Goal: Task Accomplishment & Management: Manage account settings

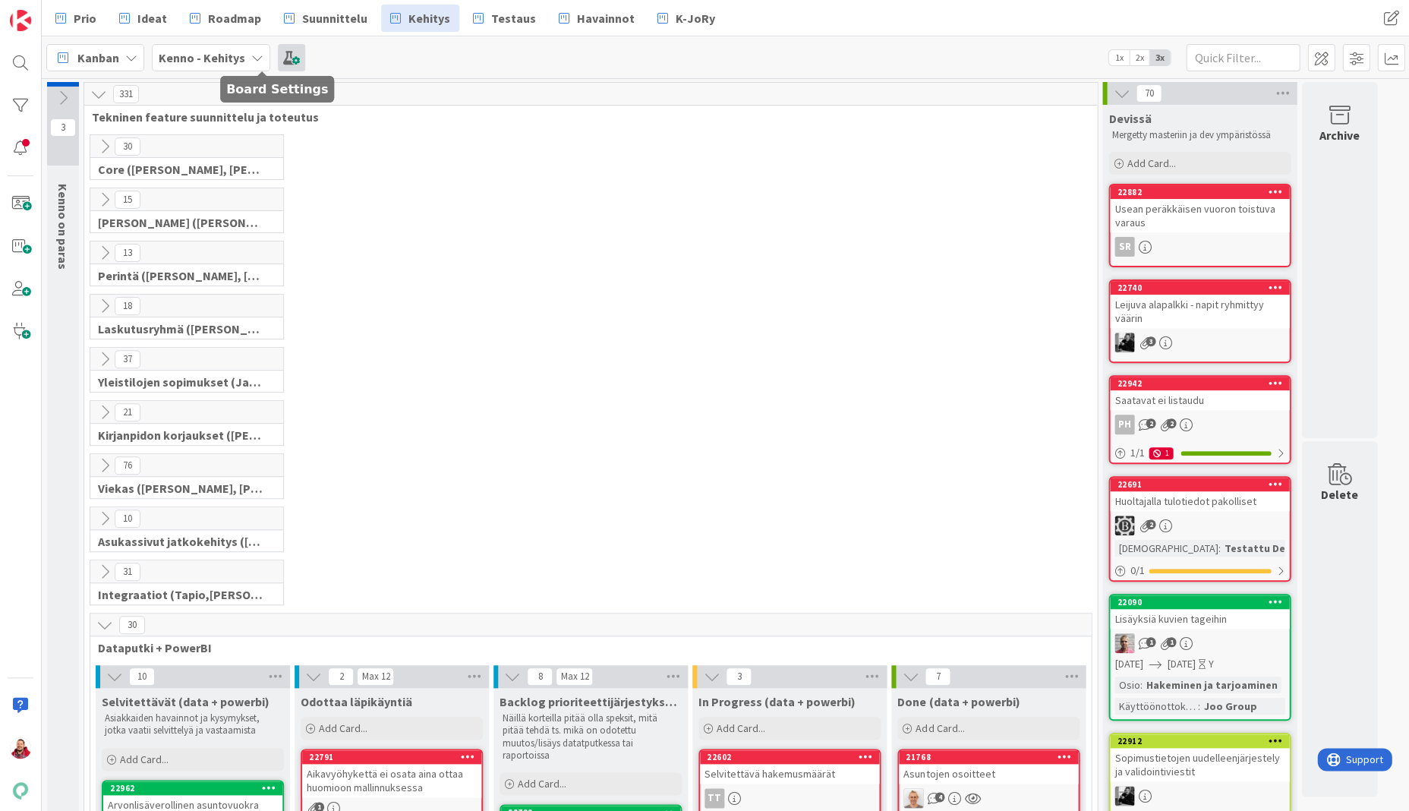
click at [278, 60] on span at bounding box center [291, 57] width 27 height 27
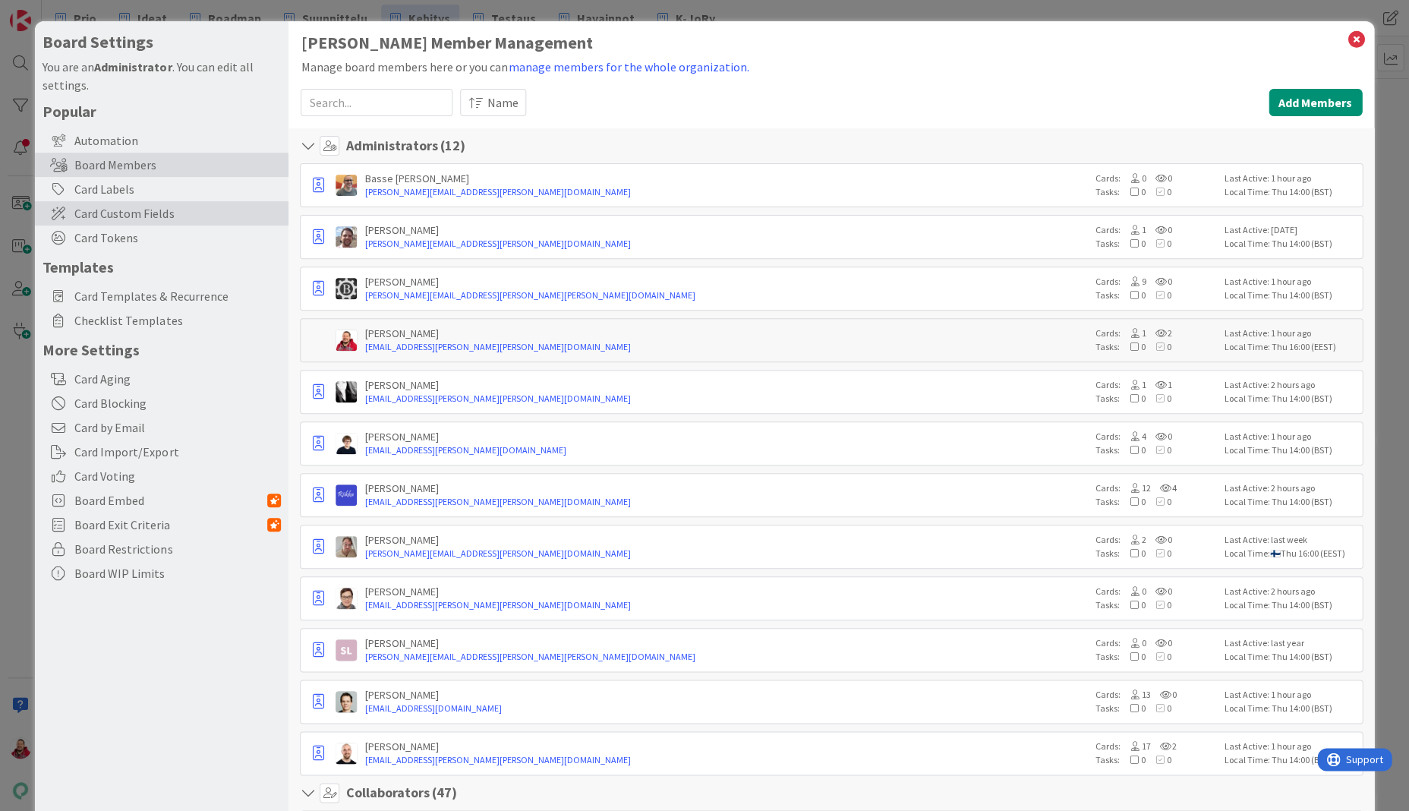
click at [144, 204] on span "Card Custom Fields" at bounding box center [177, 213] width 207 height 18
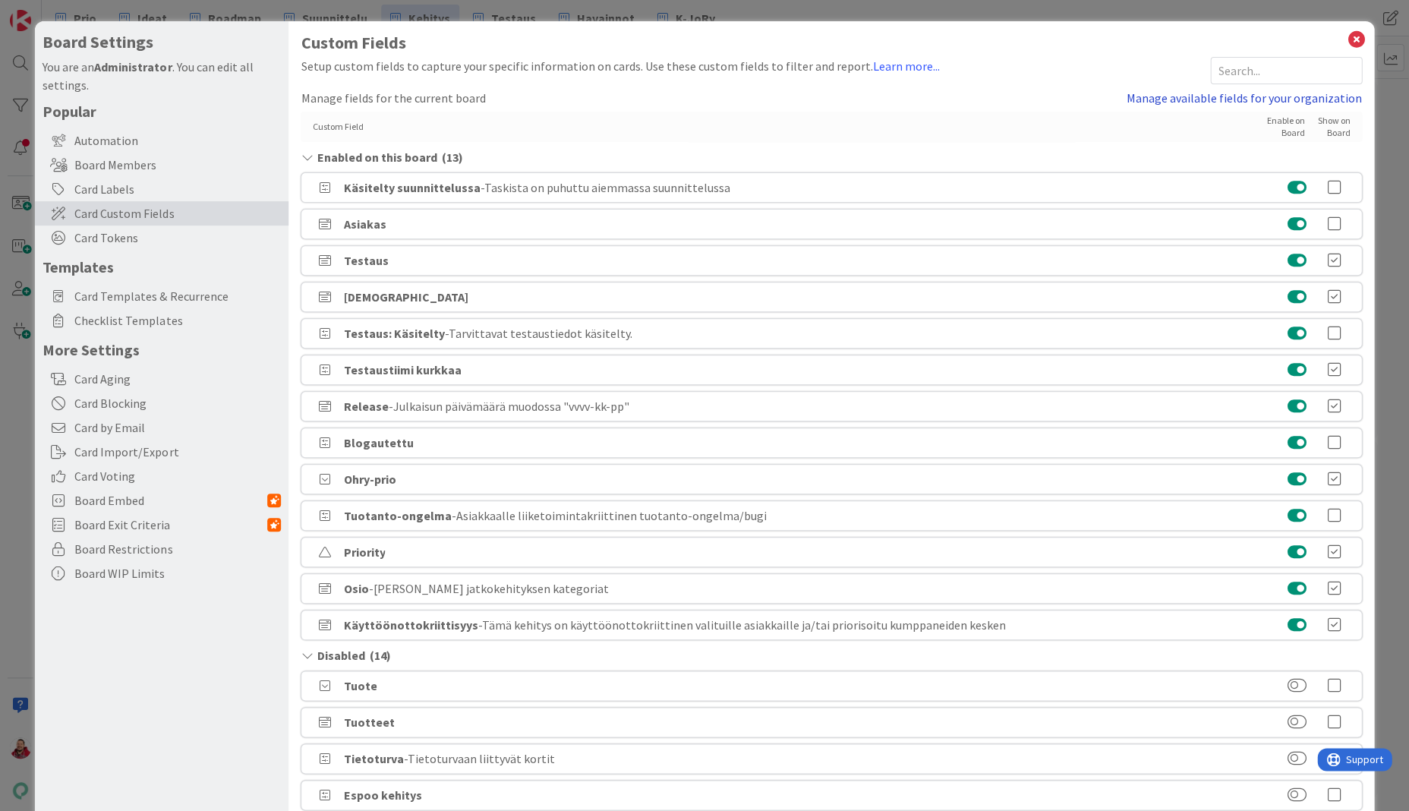
click at [1201, 89] on link "Manage available fields for your organization" at bounding box center [1244, 98] width 235 height 18
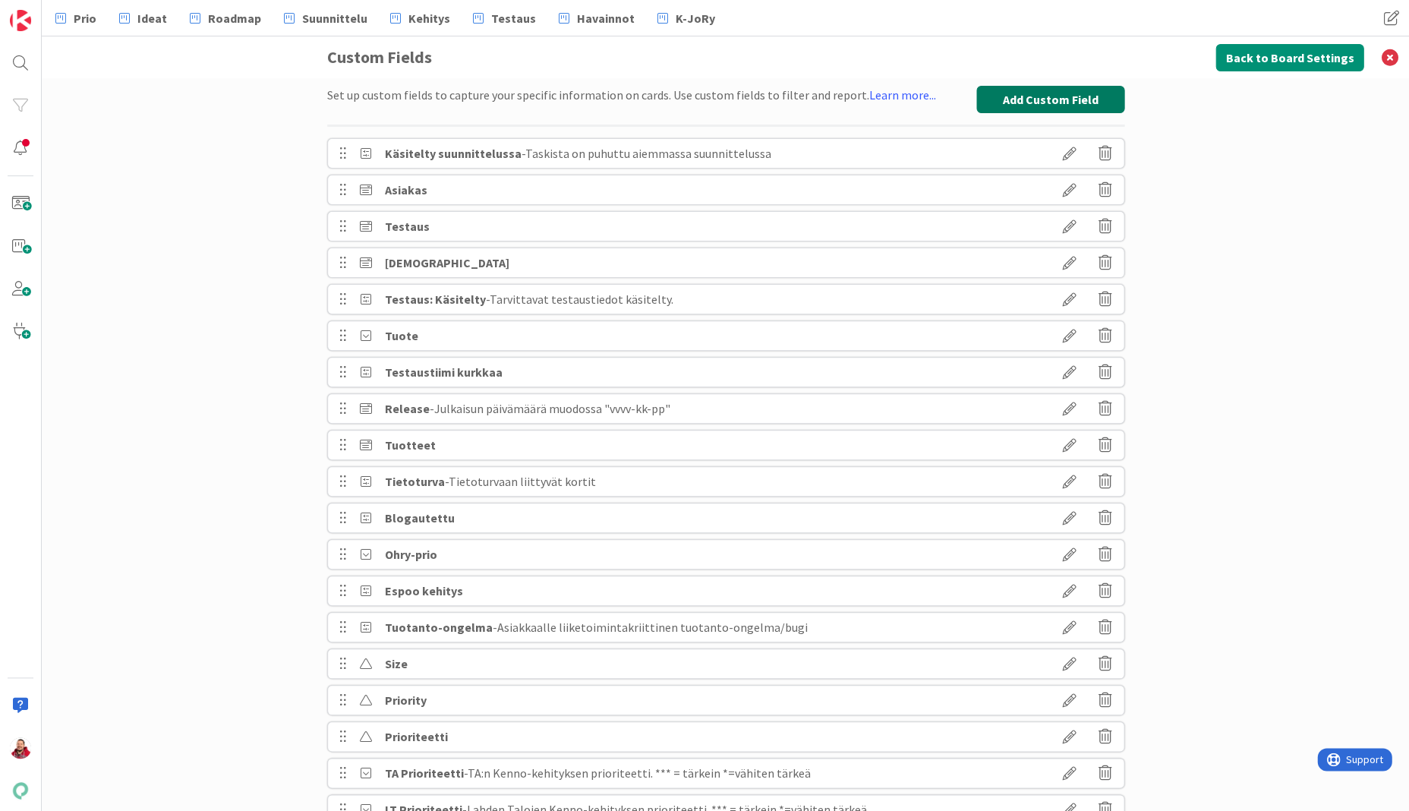
click at [1042, 99] on button "Add Custom Field" at bounding box center [1050, 99] width 148 height 27
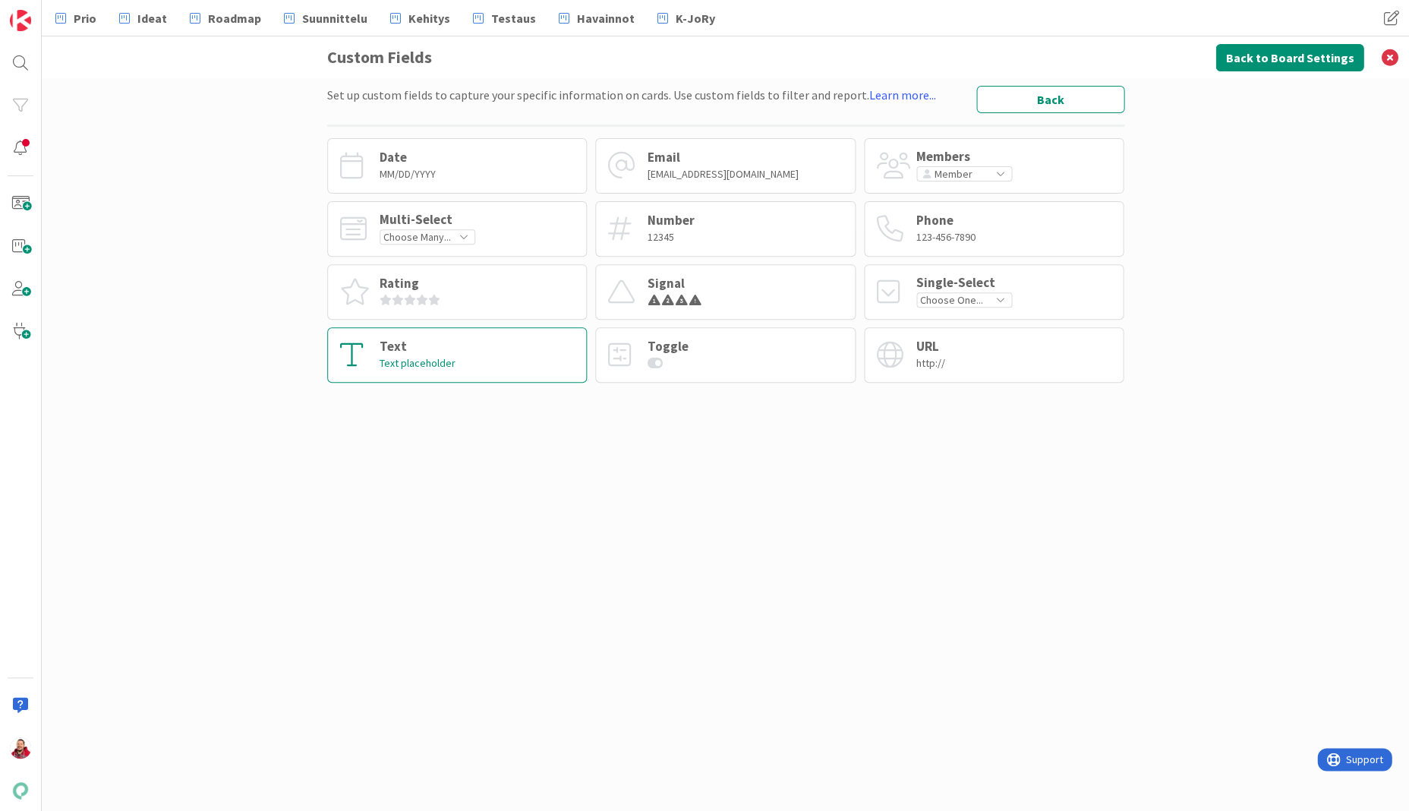
click at [448, 331] on div "Text Text placeholder" at bounding box center [457, 354] width 260 height 55
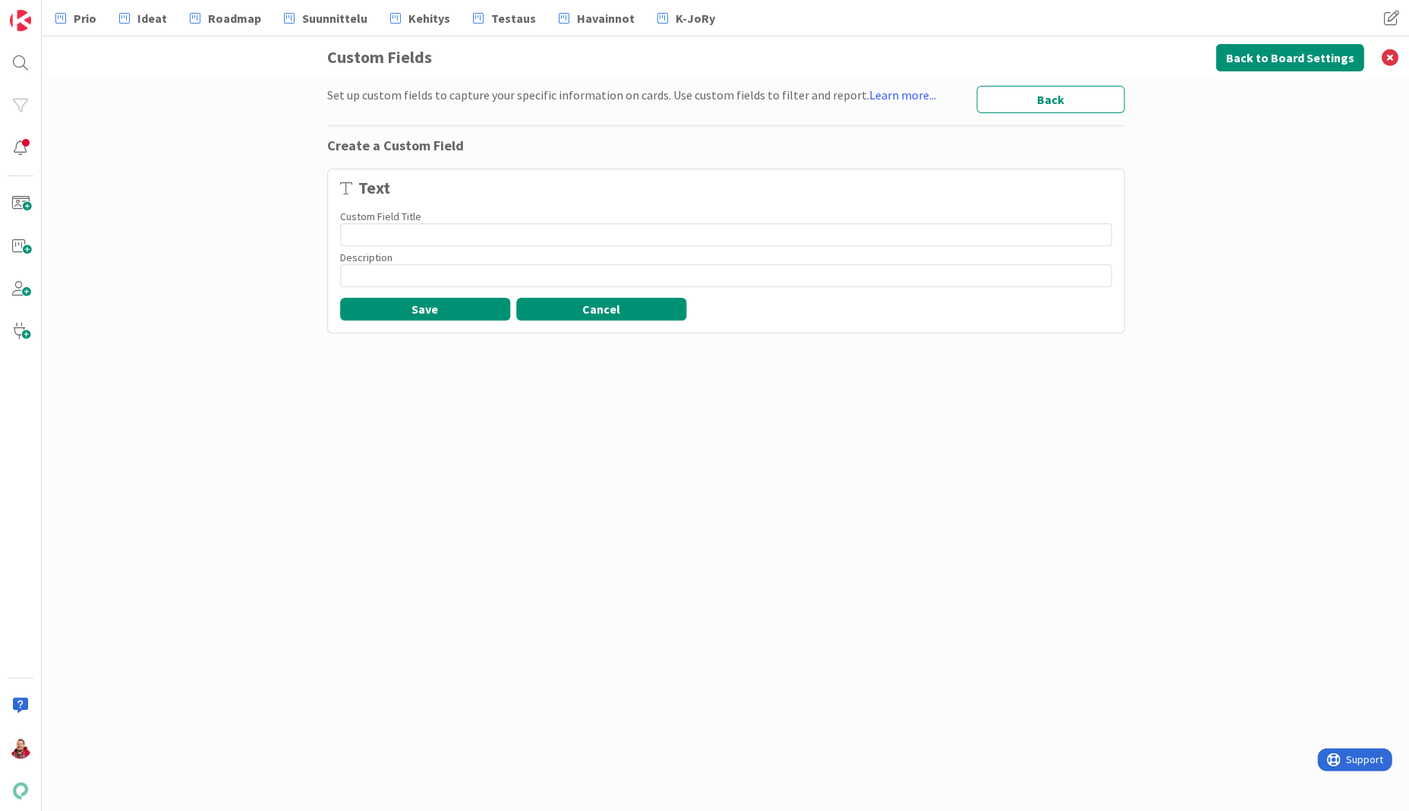
click at [620, 298] on button "Cancel" at bounding box center [601, 309] width 170 height 23
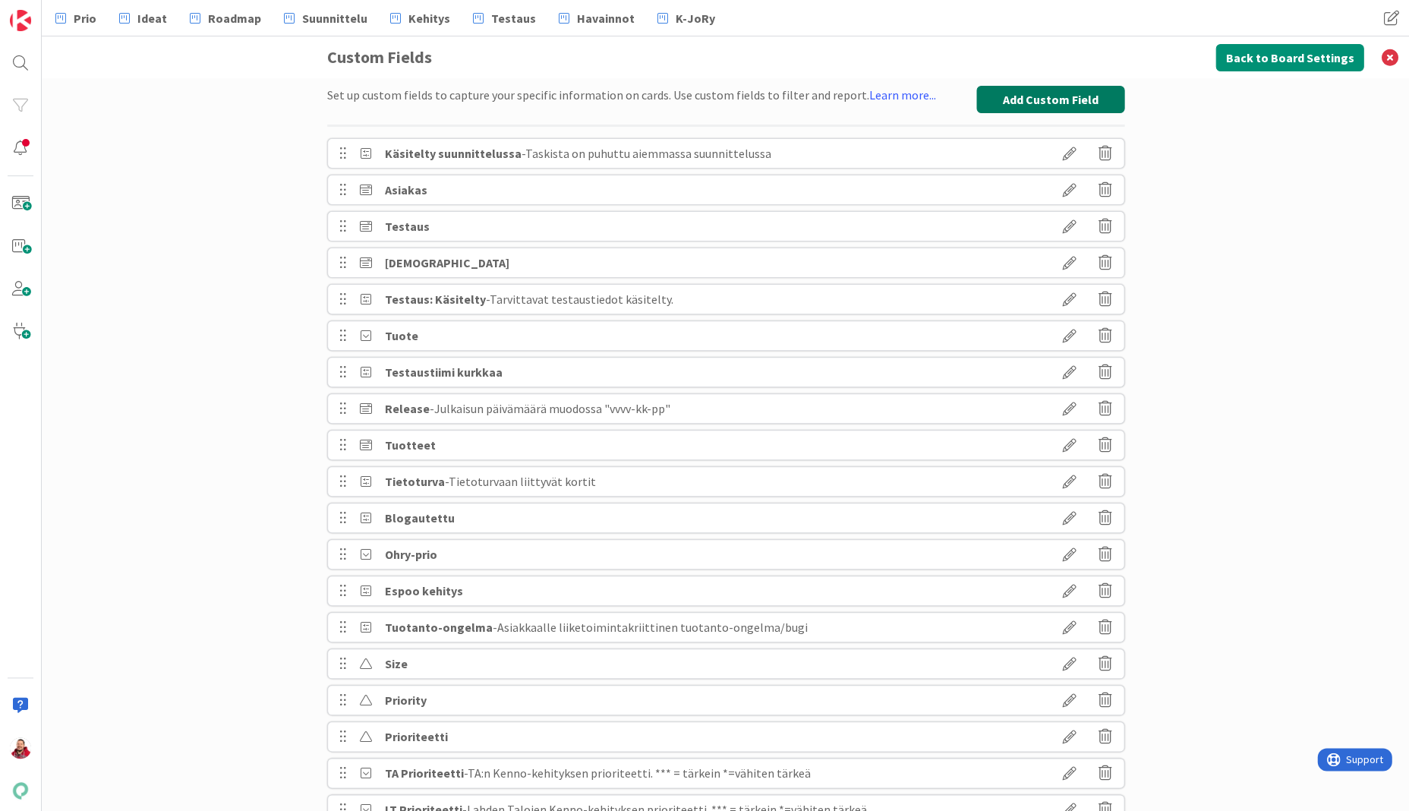
click at [1070, 91] on button "Add Custom Field" at bounding box center [1050, 99] width 148 height 27
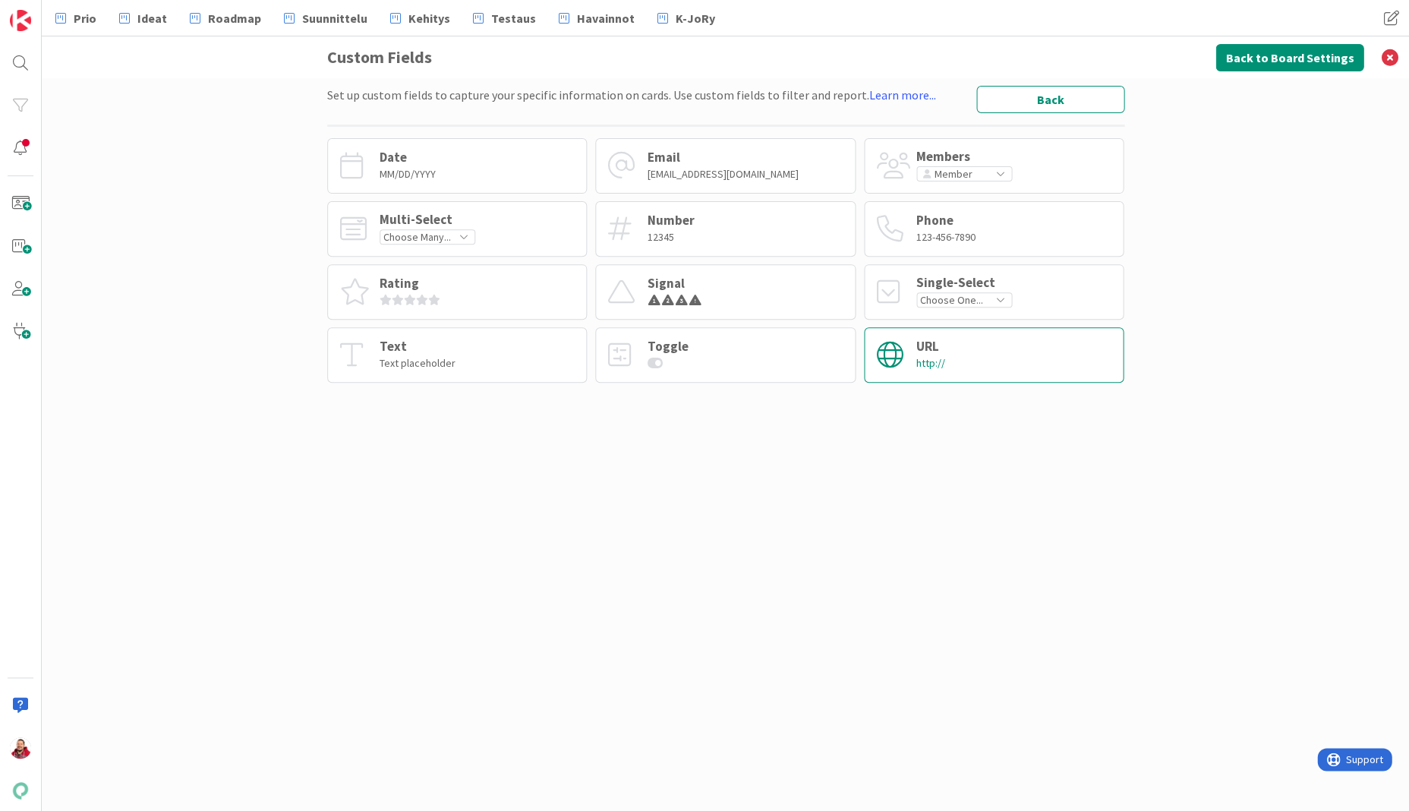
click at [952, 346] on div "URL http://" at bounding box center [994, 354] width 260 height 55
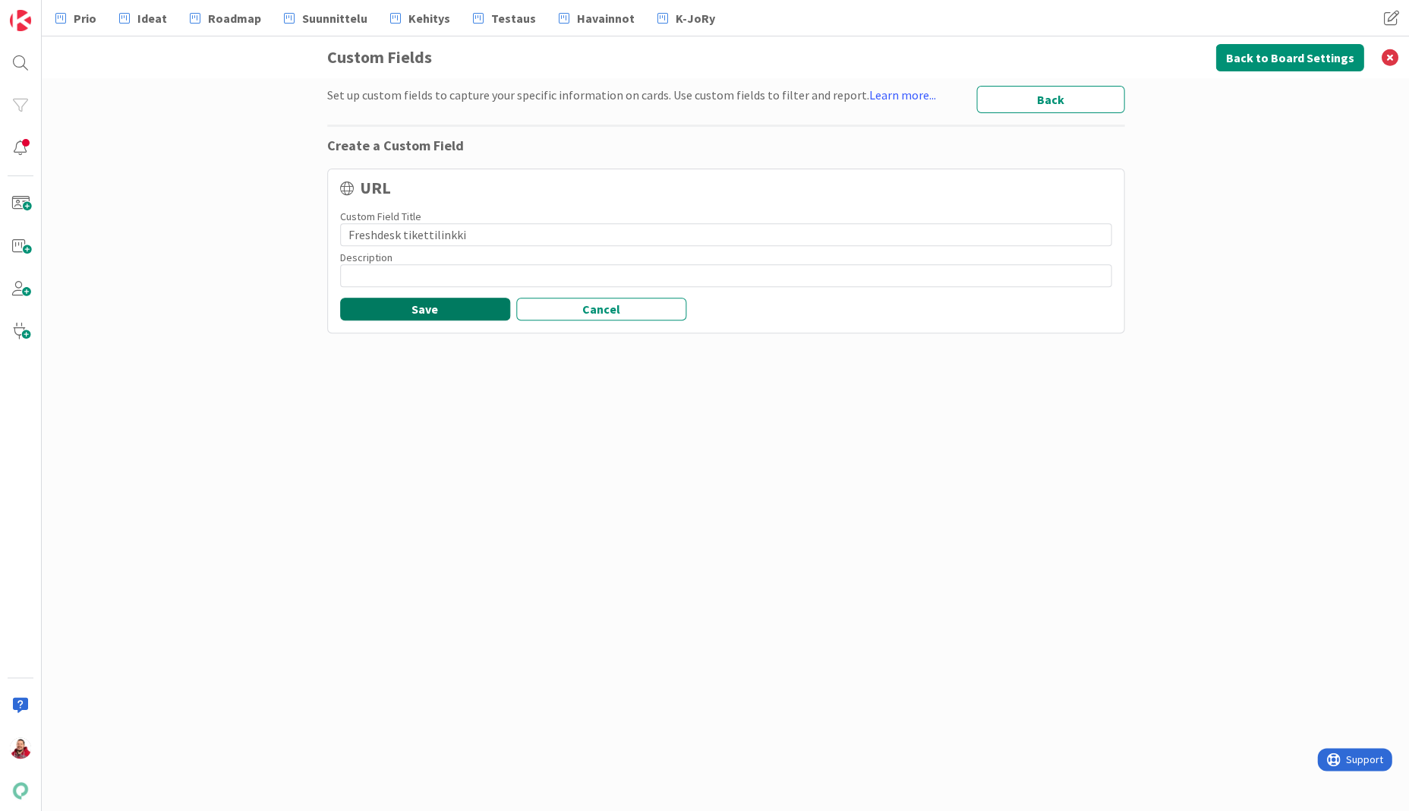
type input "Freshdesk tikettilinkki"
click at [456, 298] on button "Save" at bounding box center [425, 309] width 170 height 23
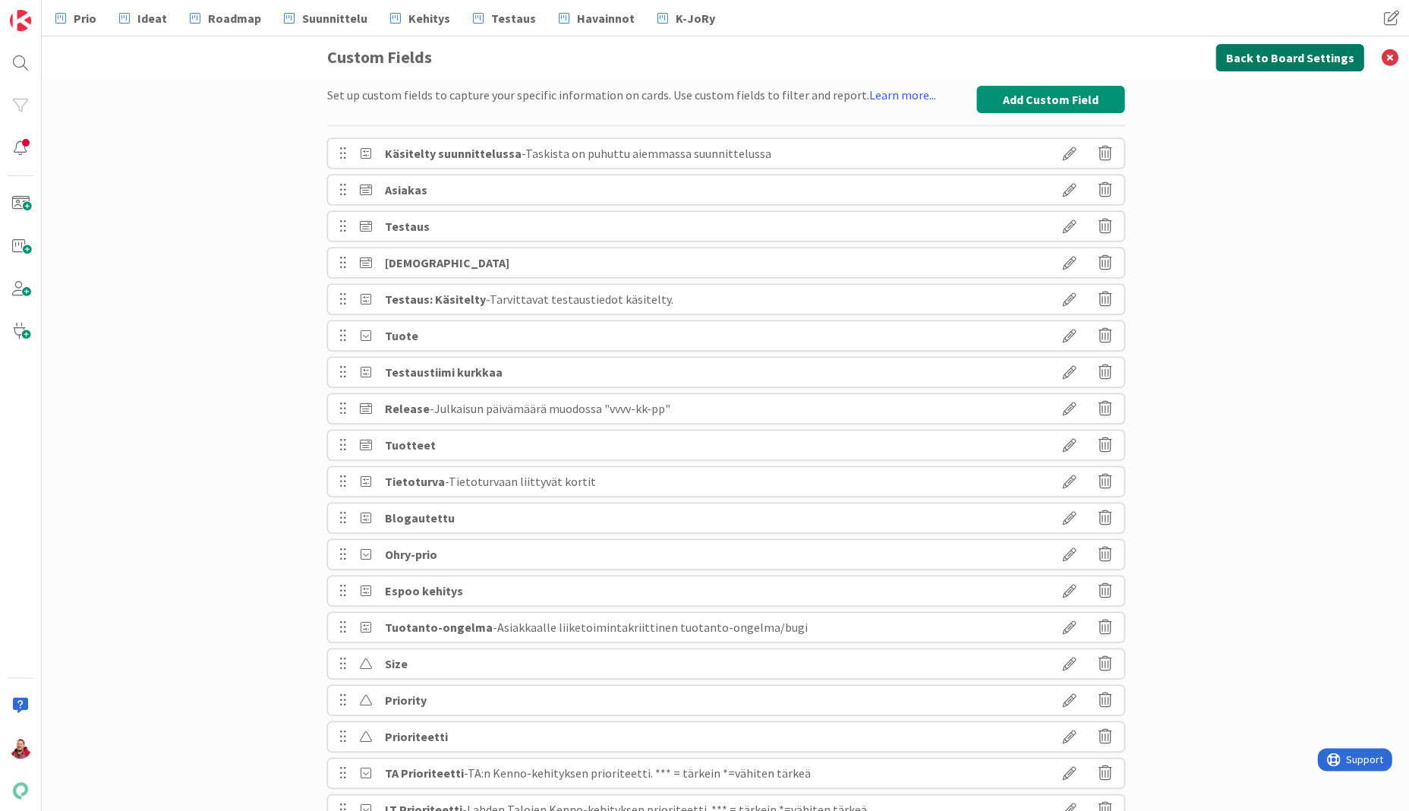
click at [1289, 56] on button "Back to Board Settings" at bounding box center [1290, 57] width 148 height 27
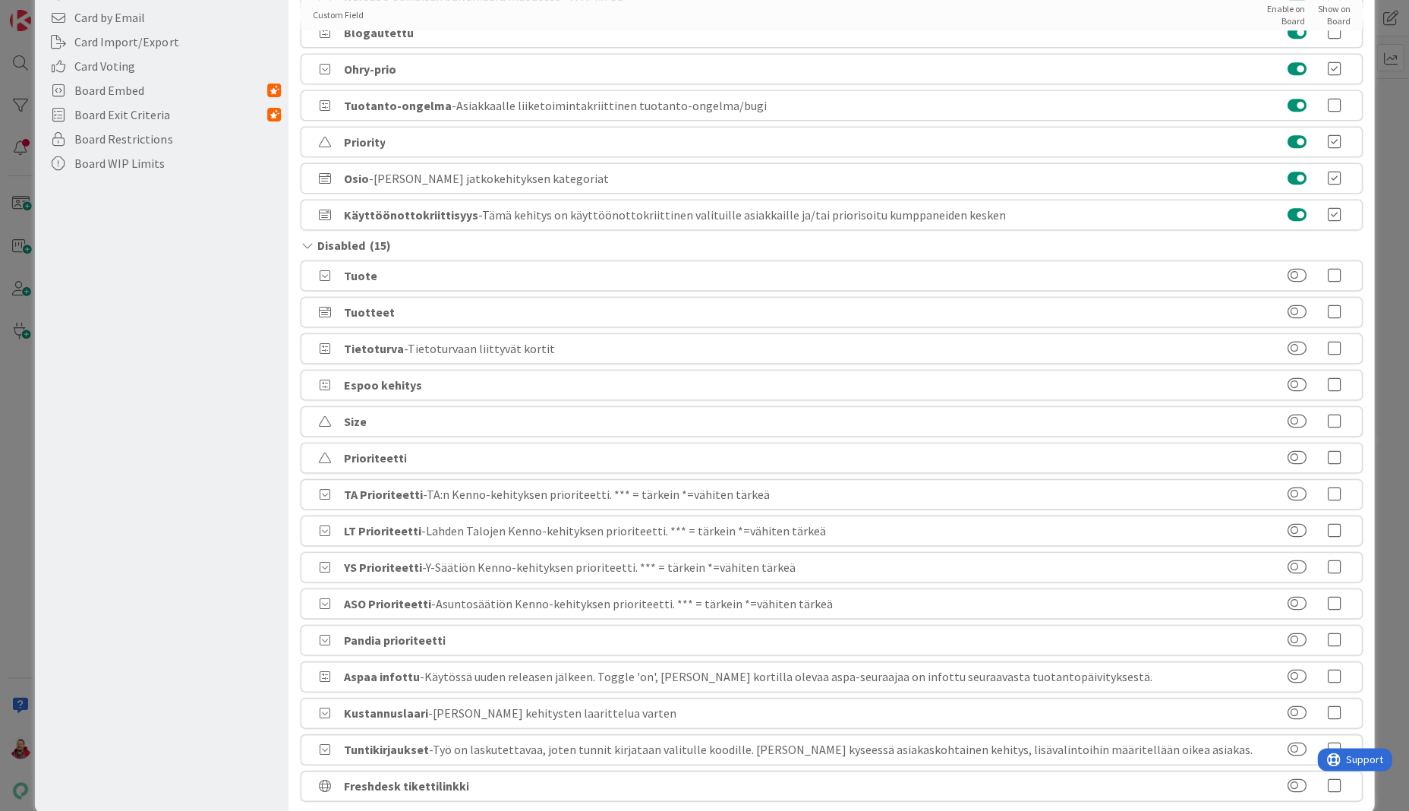
scroll to position [409, 0]
click at [1299, 779] on button at bounding box center [1296, 786] width 19 height 15
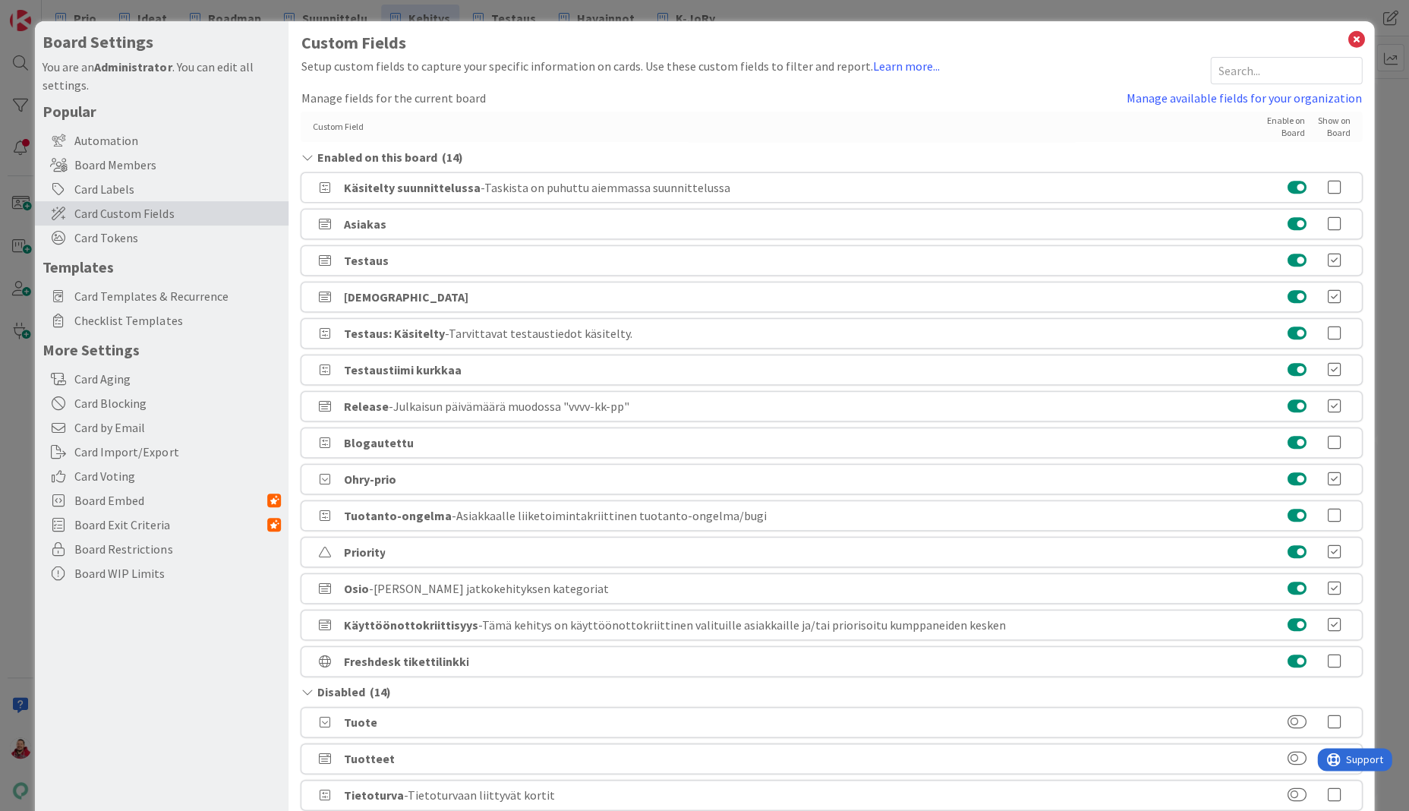
scroll to position [0, 0]
click at [1351, 36] on icon at bounding box center [1357, 39] width 20 height 21
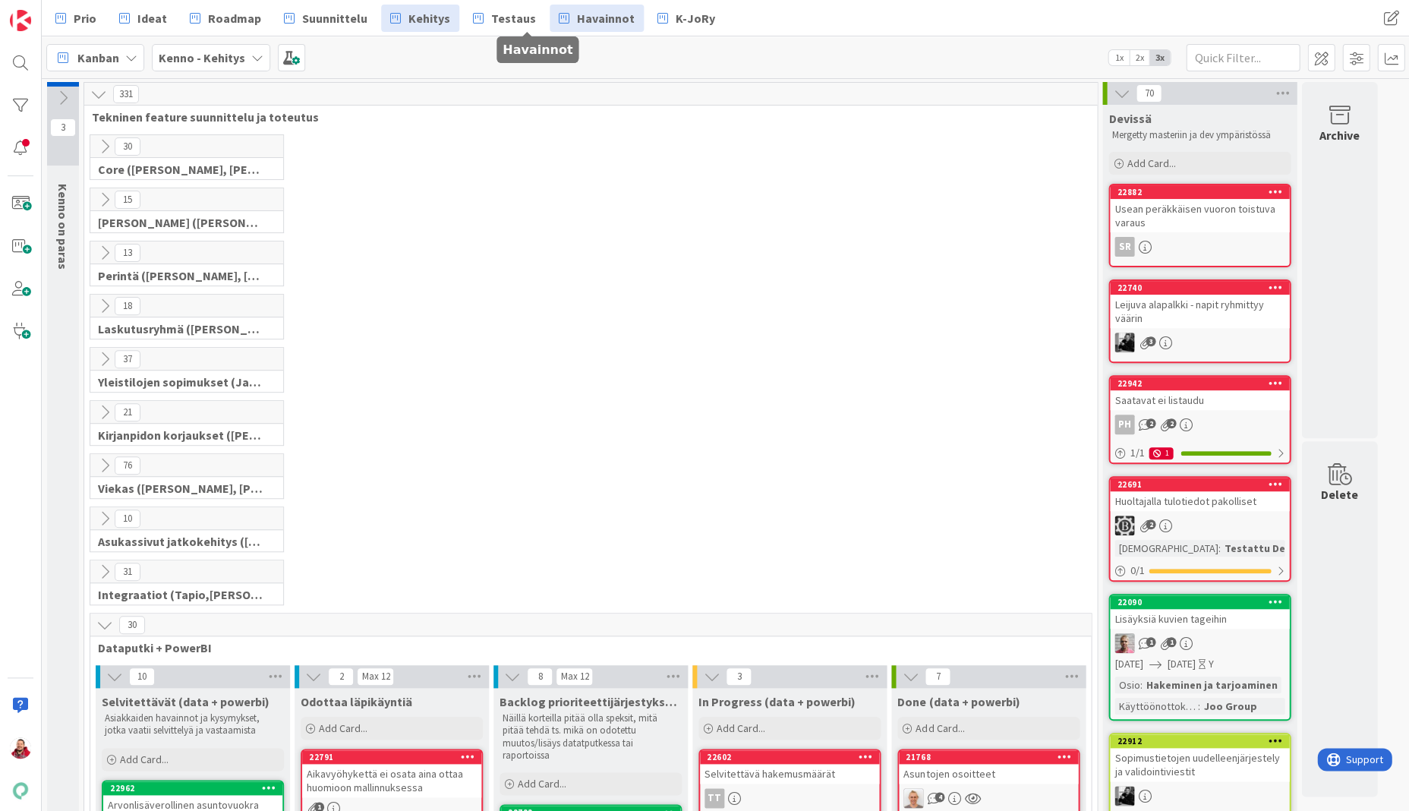
click at [550, 25] on link "Havainnot" at bounding box center [597, 18] width 94 height 27
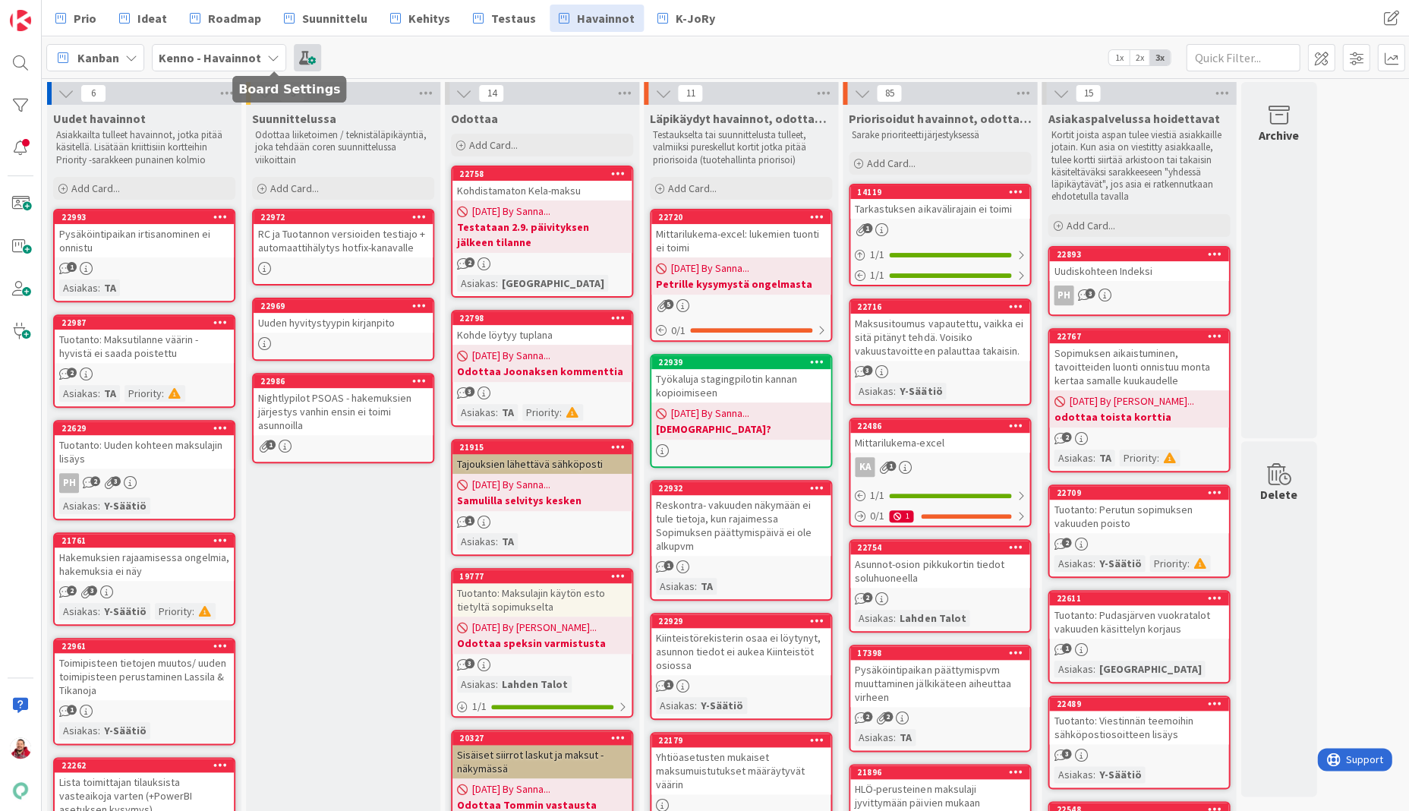
click at [294, 53] on span at bounding box center [307, 57] width 27 height 27
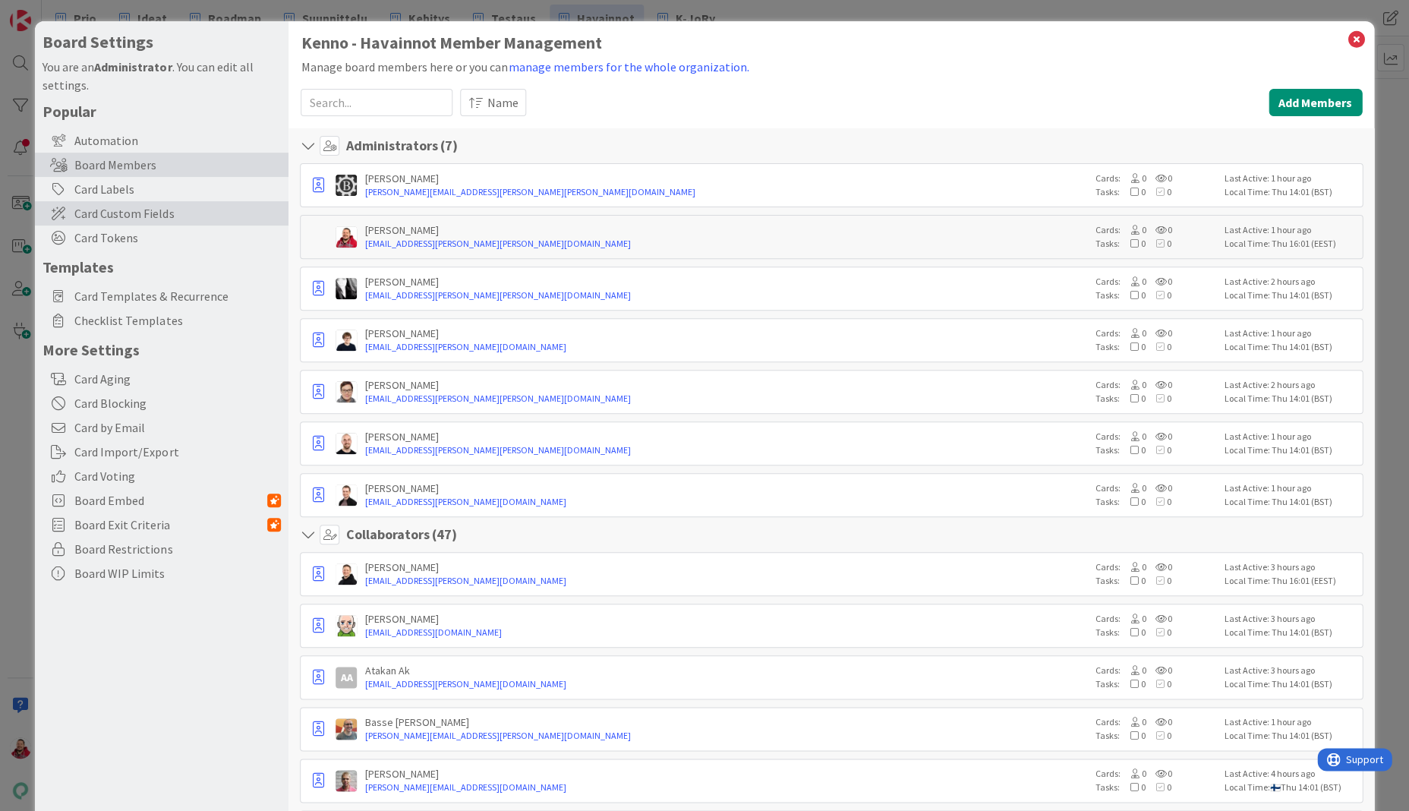
click at [75, 204] on span "Card Custom Fields" at bounding box center [177, 213] width 207 height 18
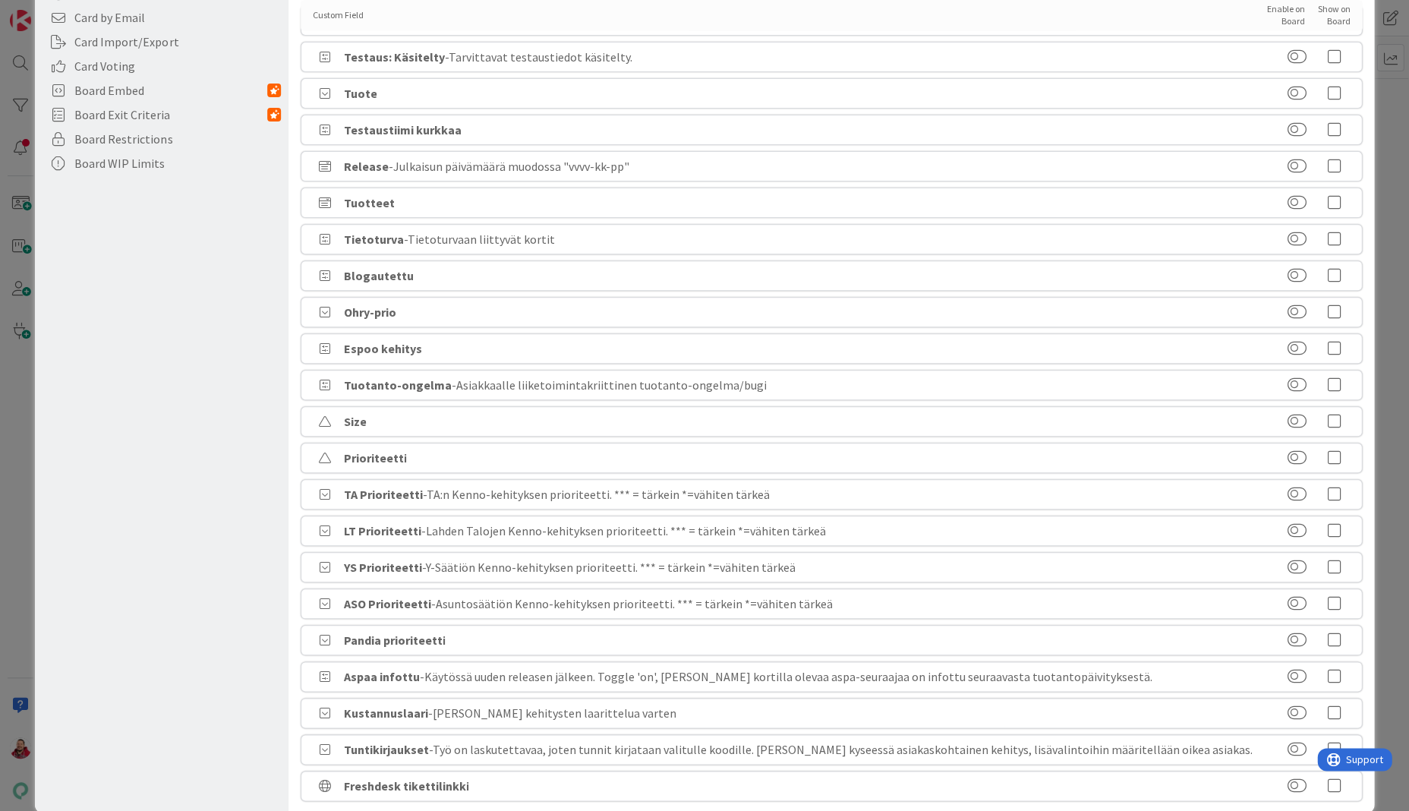
scroll to position [409, 0]
click at [1296, 779] on button at bounding box center [1296, 786] width 19 height 15
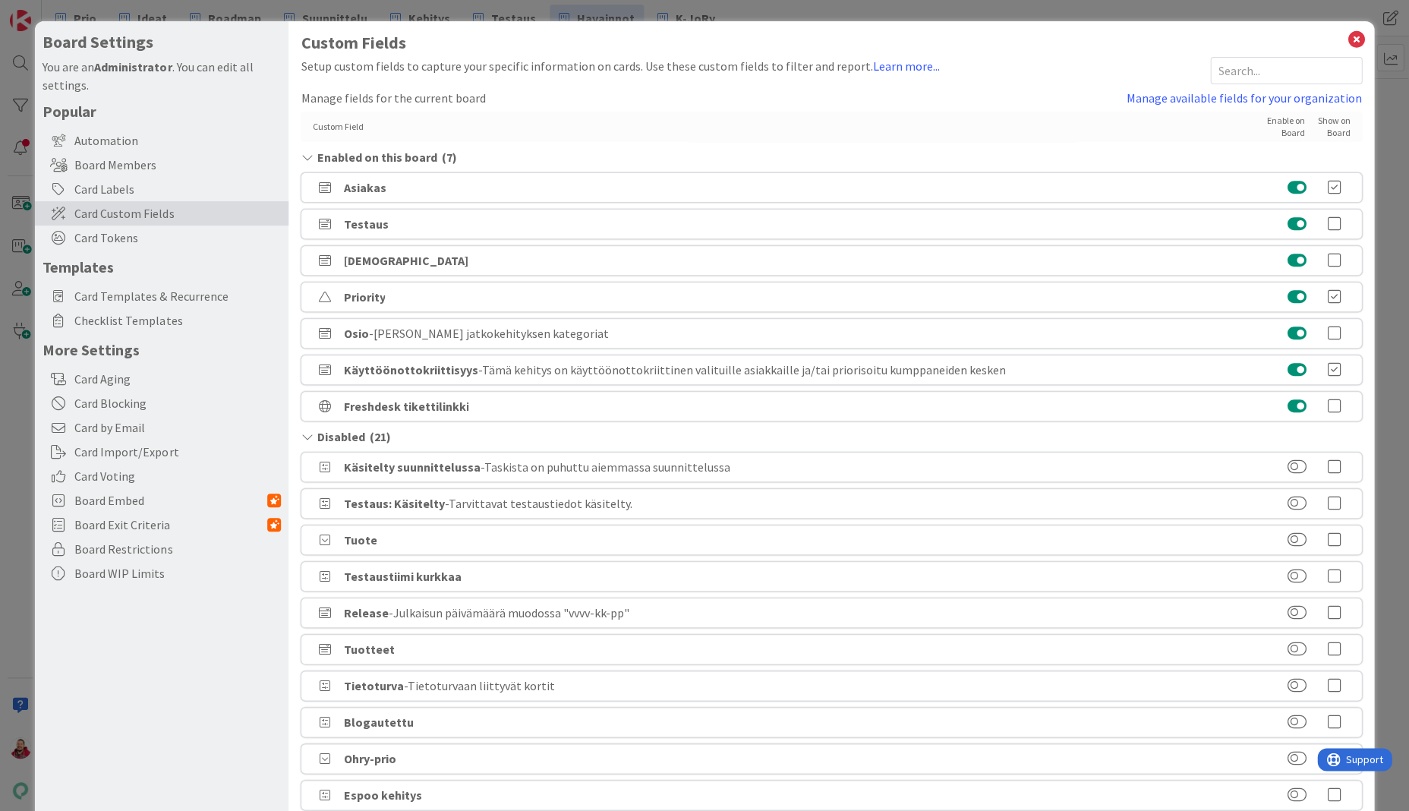
scroll to position [0, 0]
click at [1353, 36] on icon at bounding box center [1357, 39] width 20 height 21
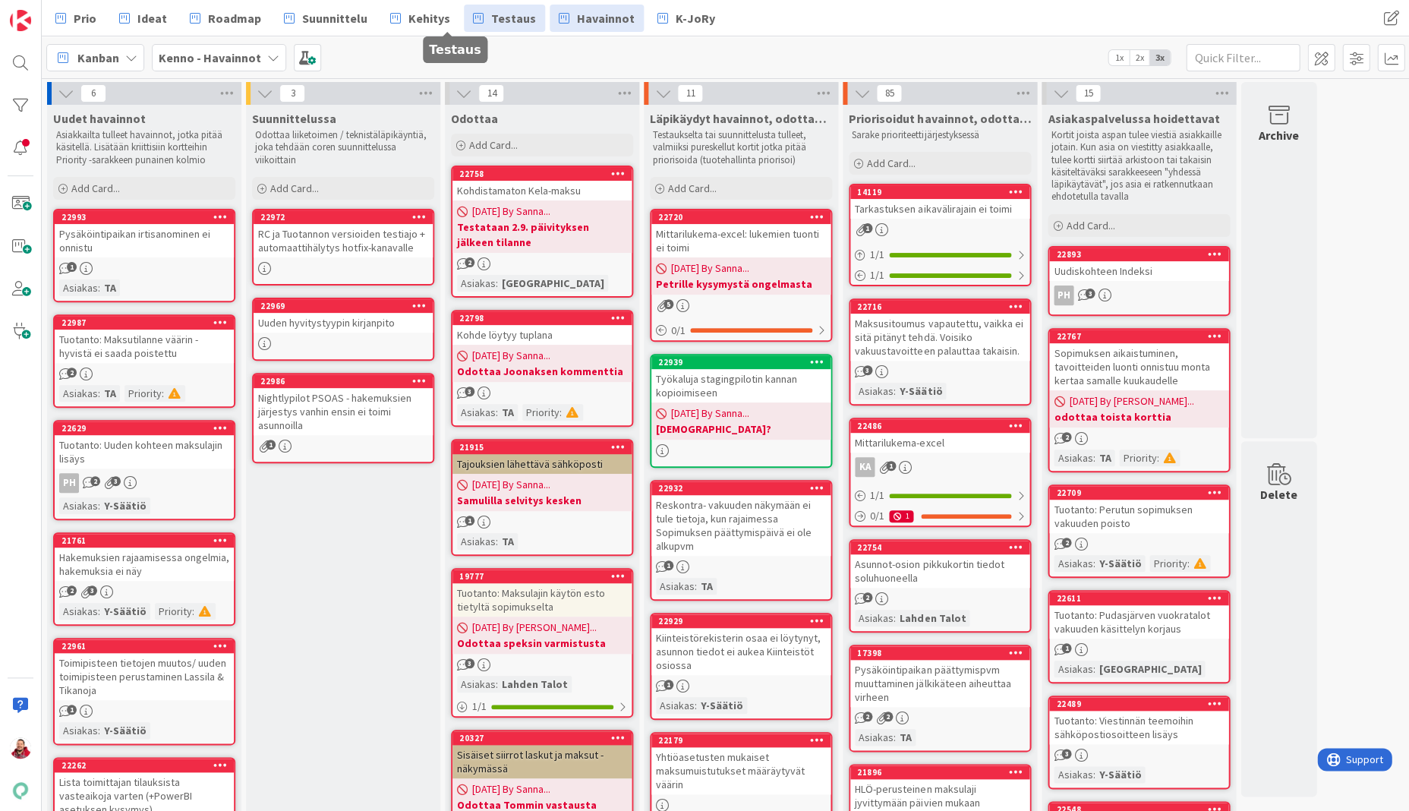
click at [491, 17] on span "Testaus" at bounding box center [513, 18] width 45 height 18
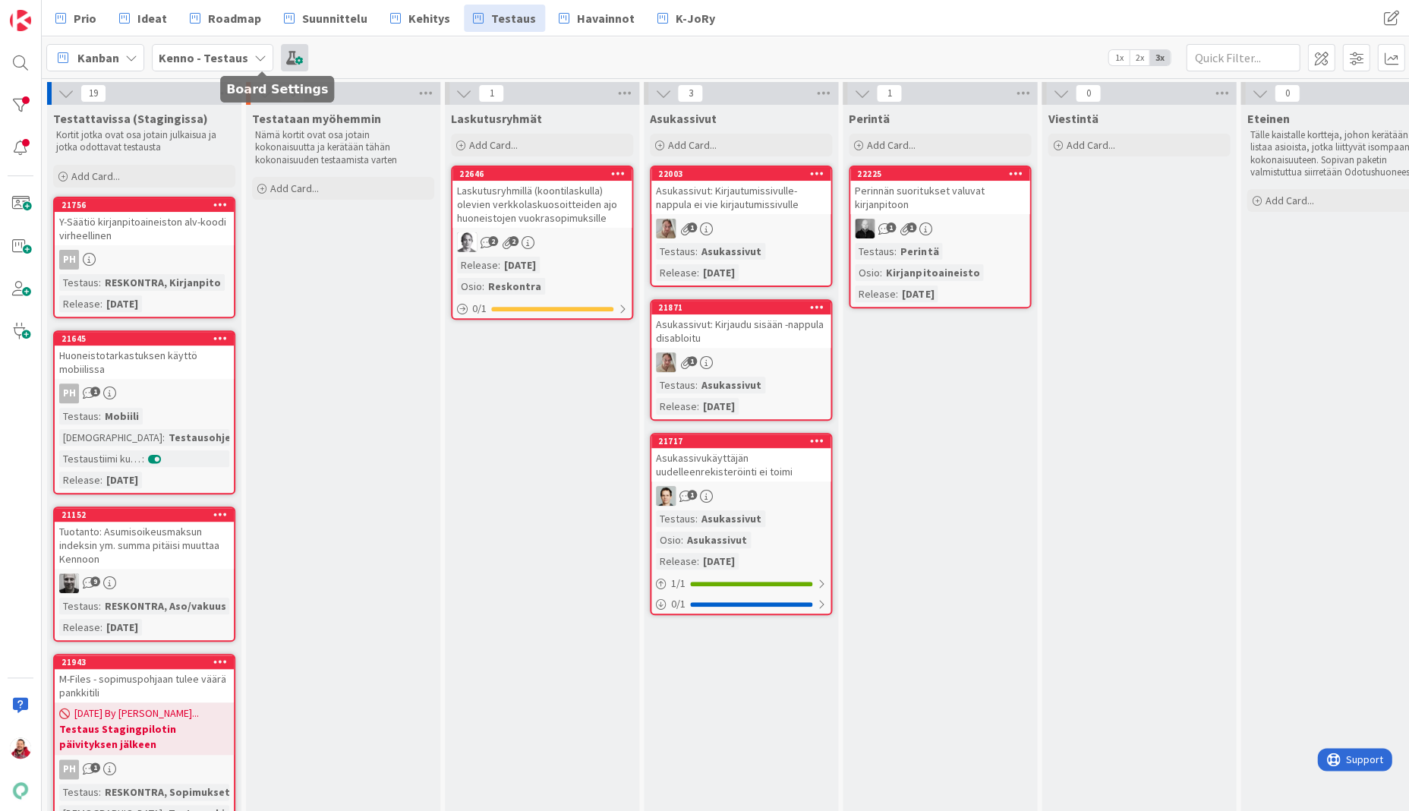
click at [281, 61] on span at bounding box center [294, 57] width 27 height 27
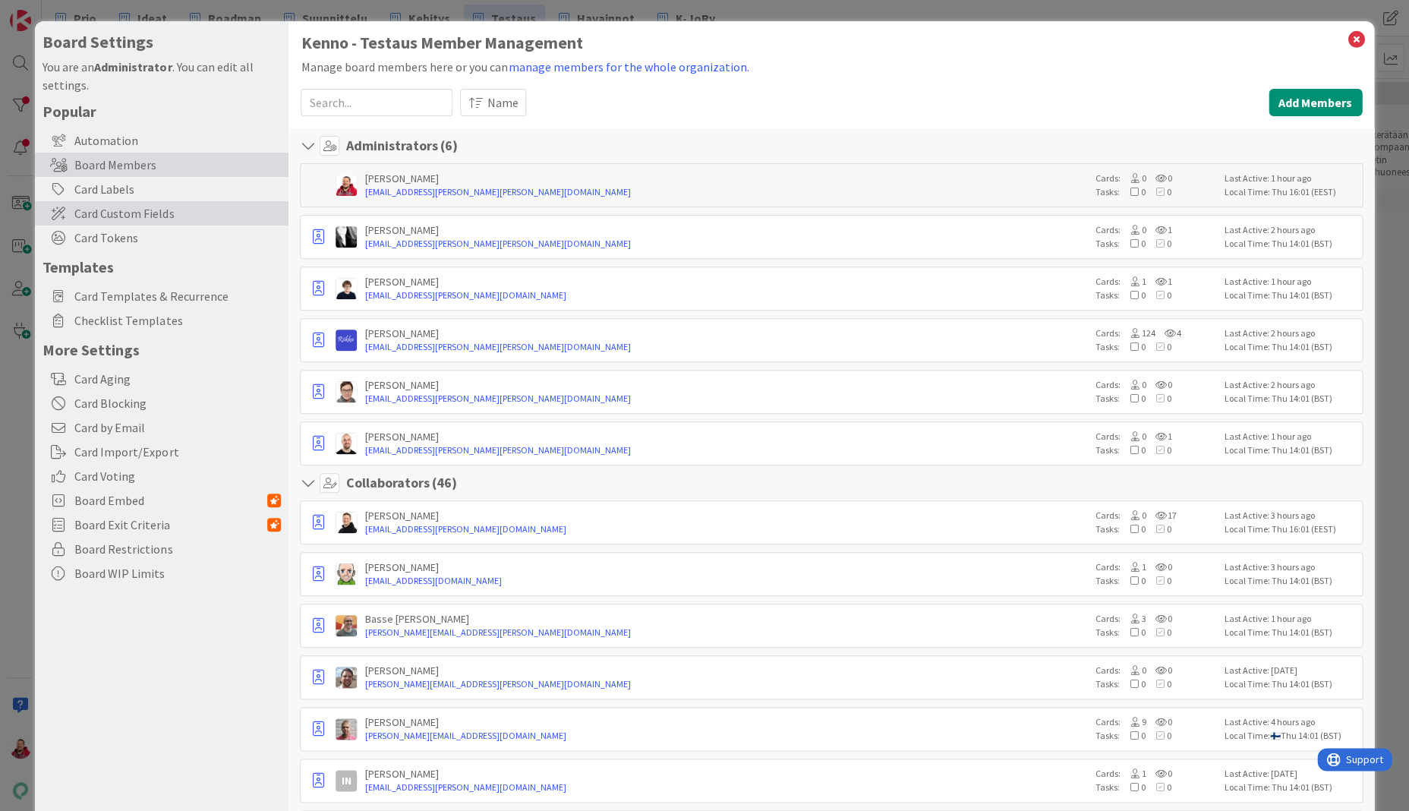
click at [154, 204] on span "Card Custom Fields" at bounding box center [177, 213] width 207 height 18
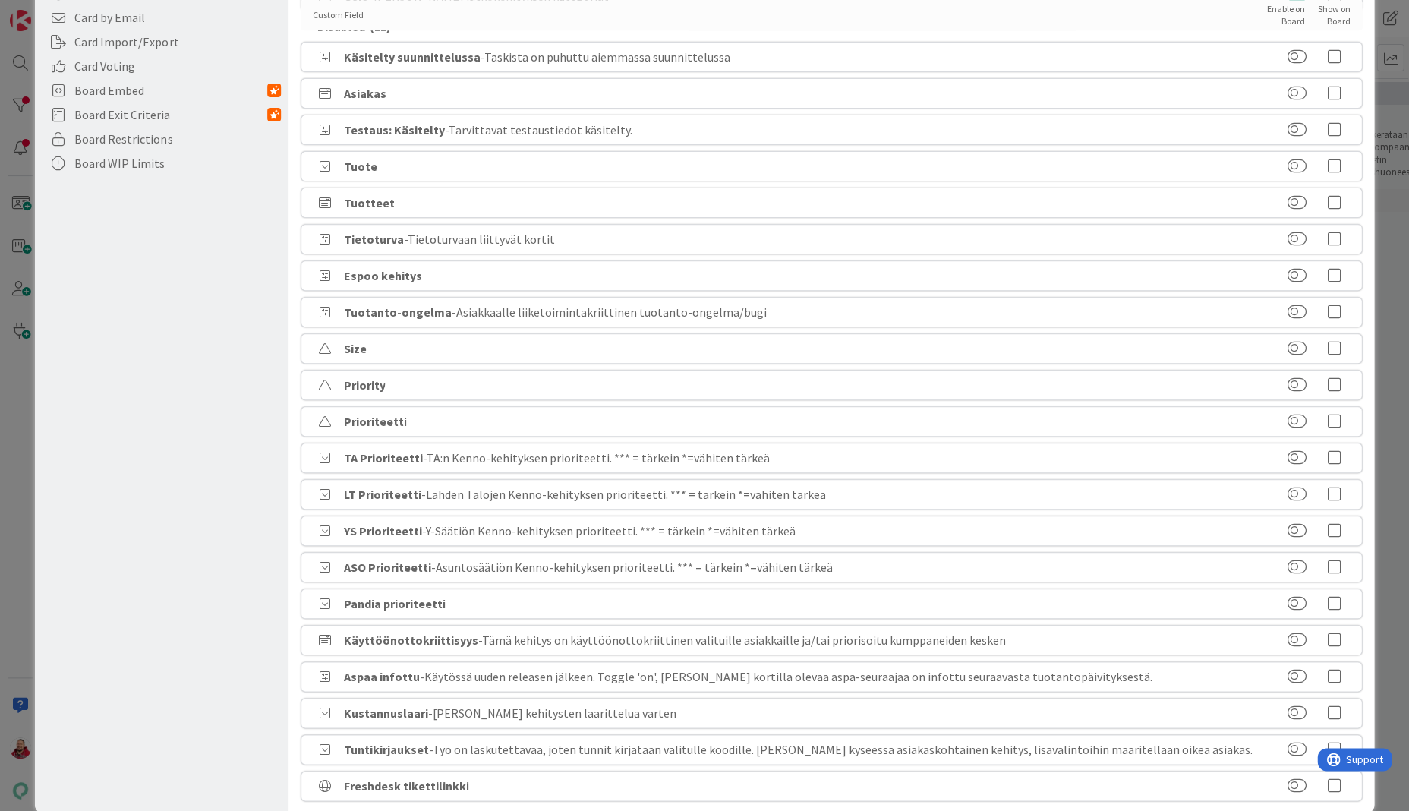
scroll to position [409, 0]
click at [1292, 779] on button at bounding box center [1296, 786] width 19 height 15
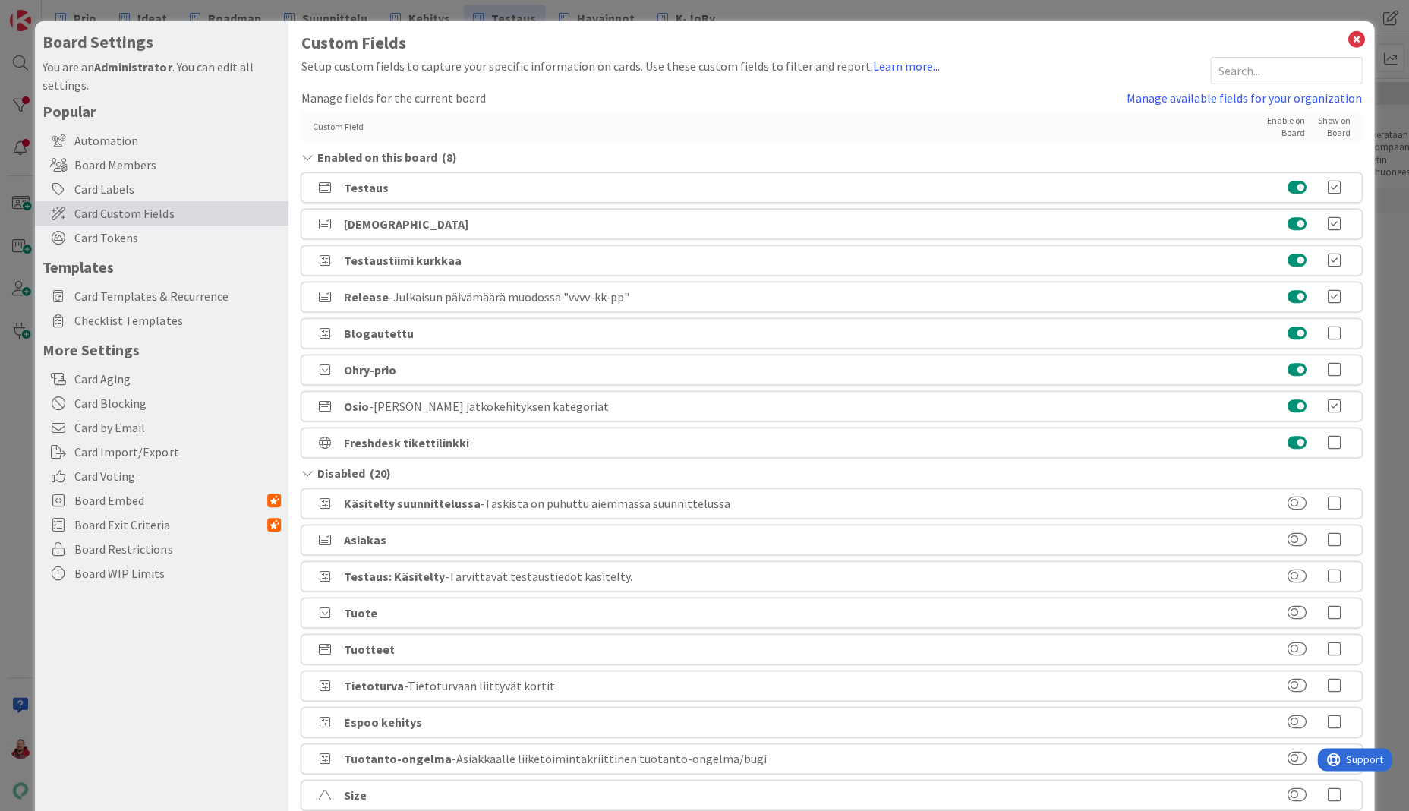
scroll to position [0, 0]
click at [1358, 30] on icon at bounding box center [1357, 39] width 20 height 21
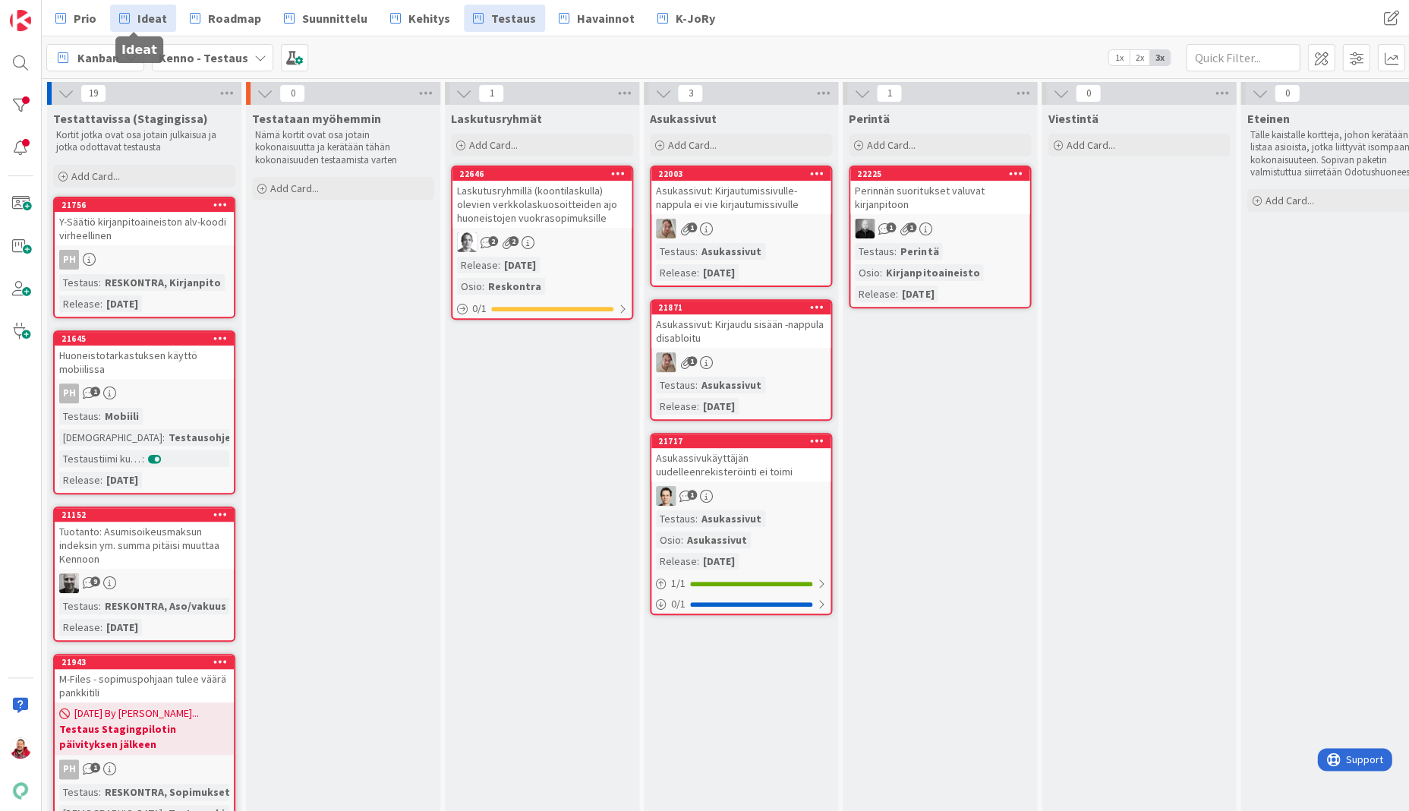
click at [138, 19] on span "Ideat" at bounding box center [152, 18] width 30 height 18
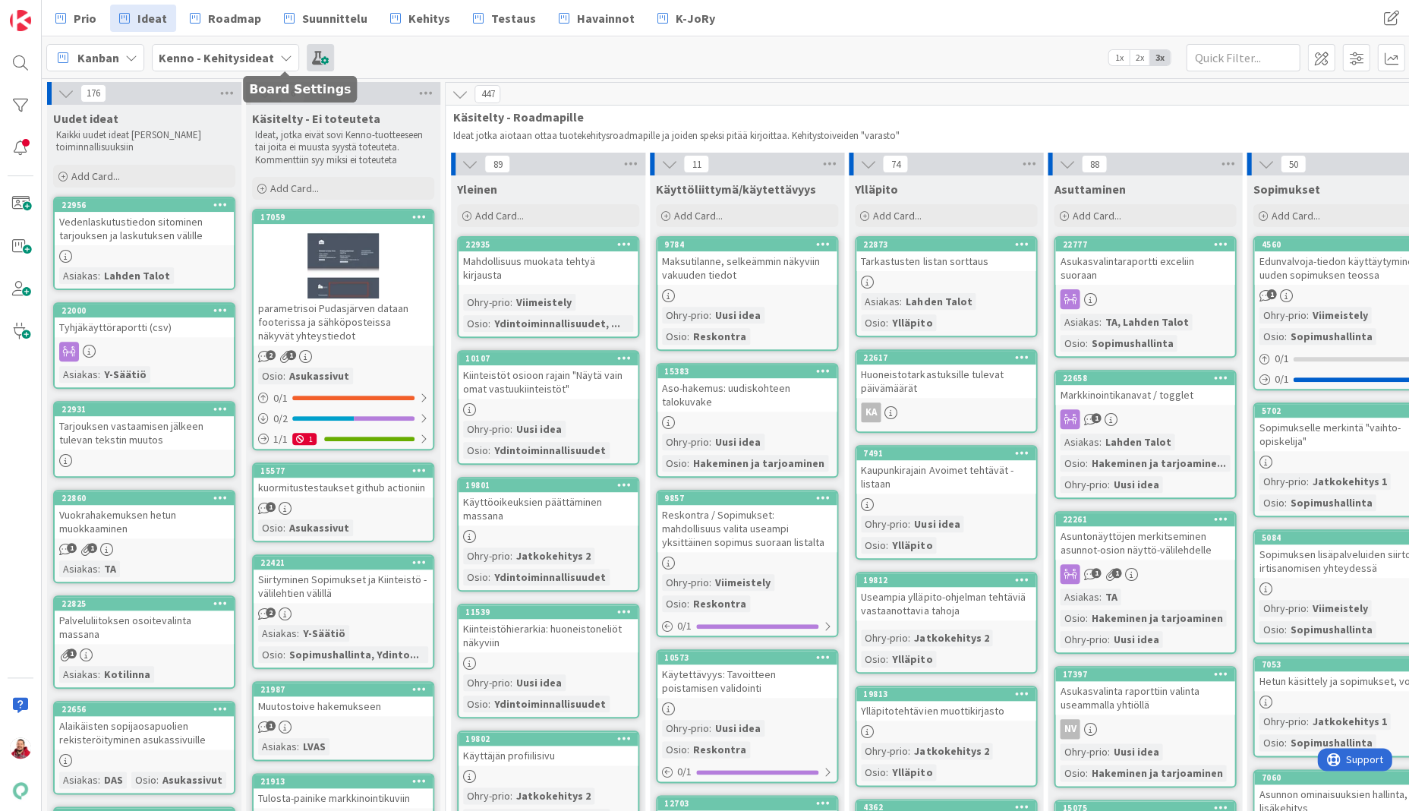
click at [307, 63] on span at bounding box center [320, 57] width 27 height 27
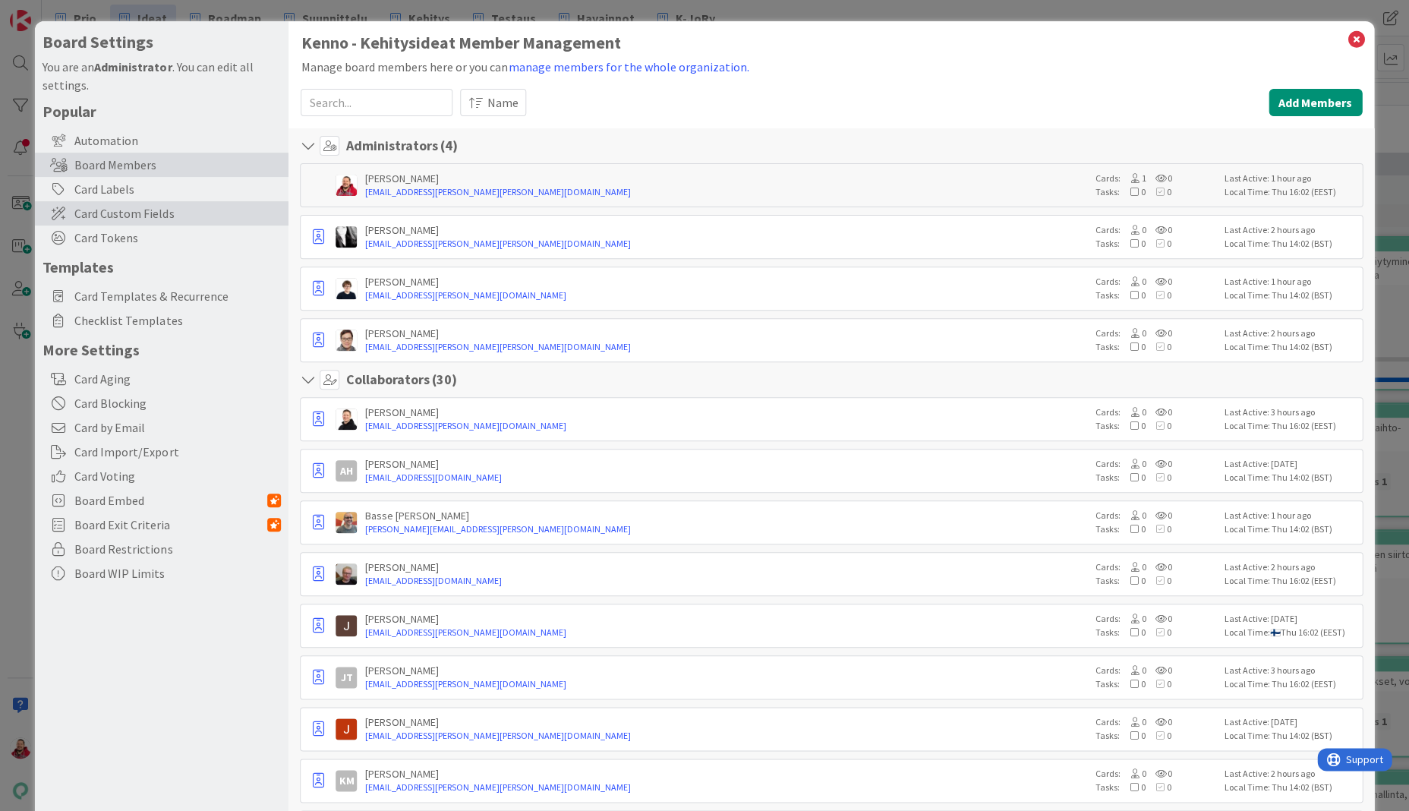
click at [157, 201] on div "Card Custom Fields" at bounding box center [162, 213] width 254 height 24
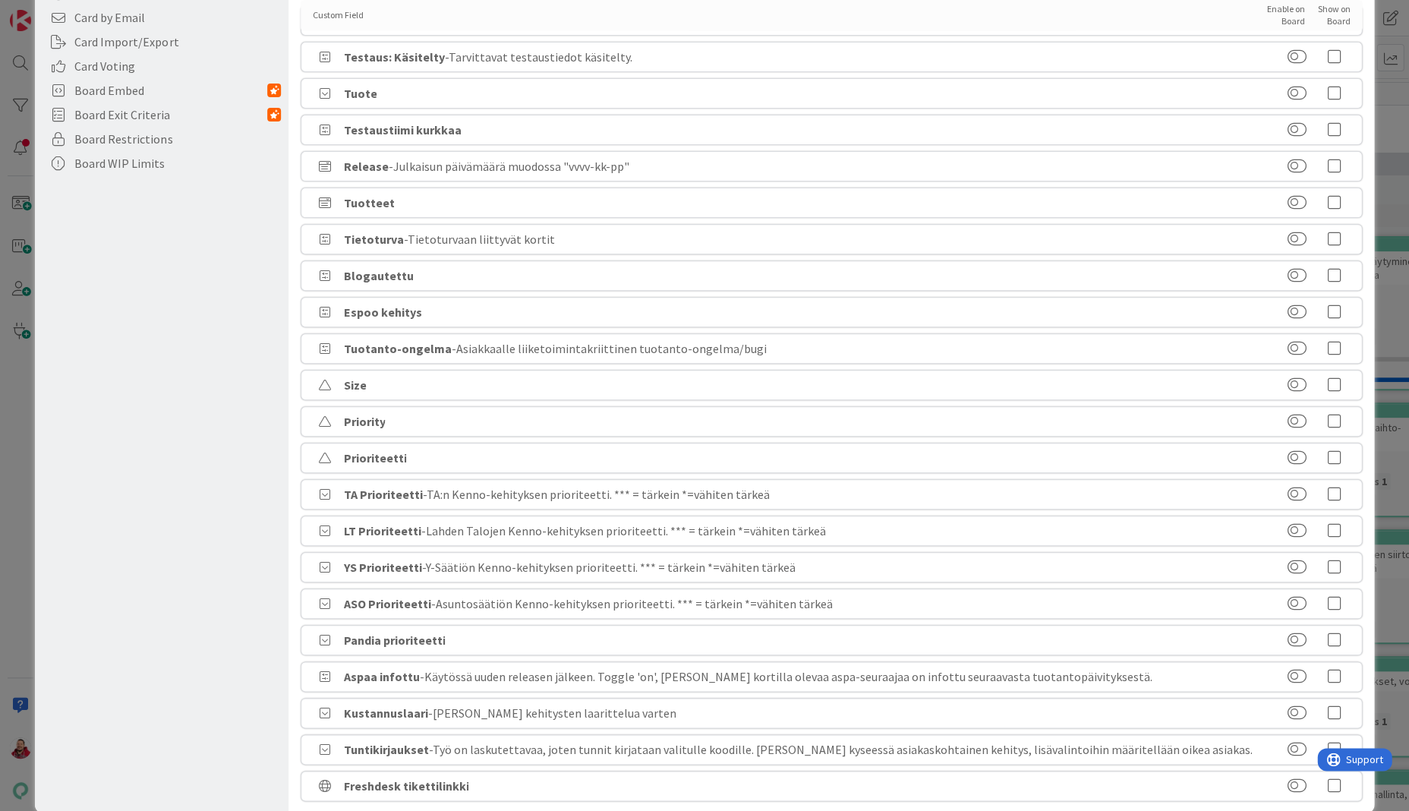
scroll to position [409, 0]
click at [1290, 779] on button at bounding box center [1296, 786] width 19 height 15
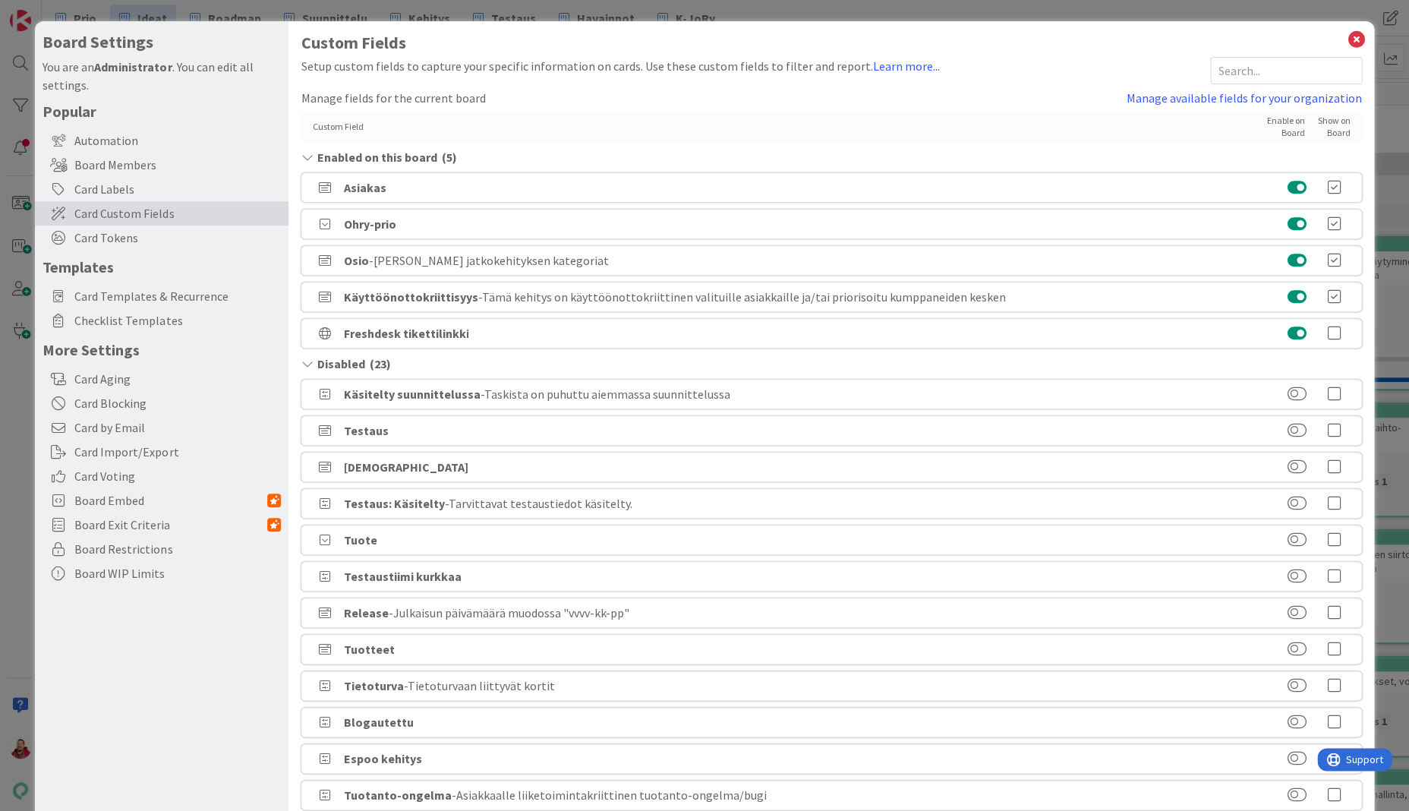
scroll to position [0, 0]
click at [1358, 30] on icon at bounding box center [1357, 39] width 20 height 21
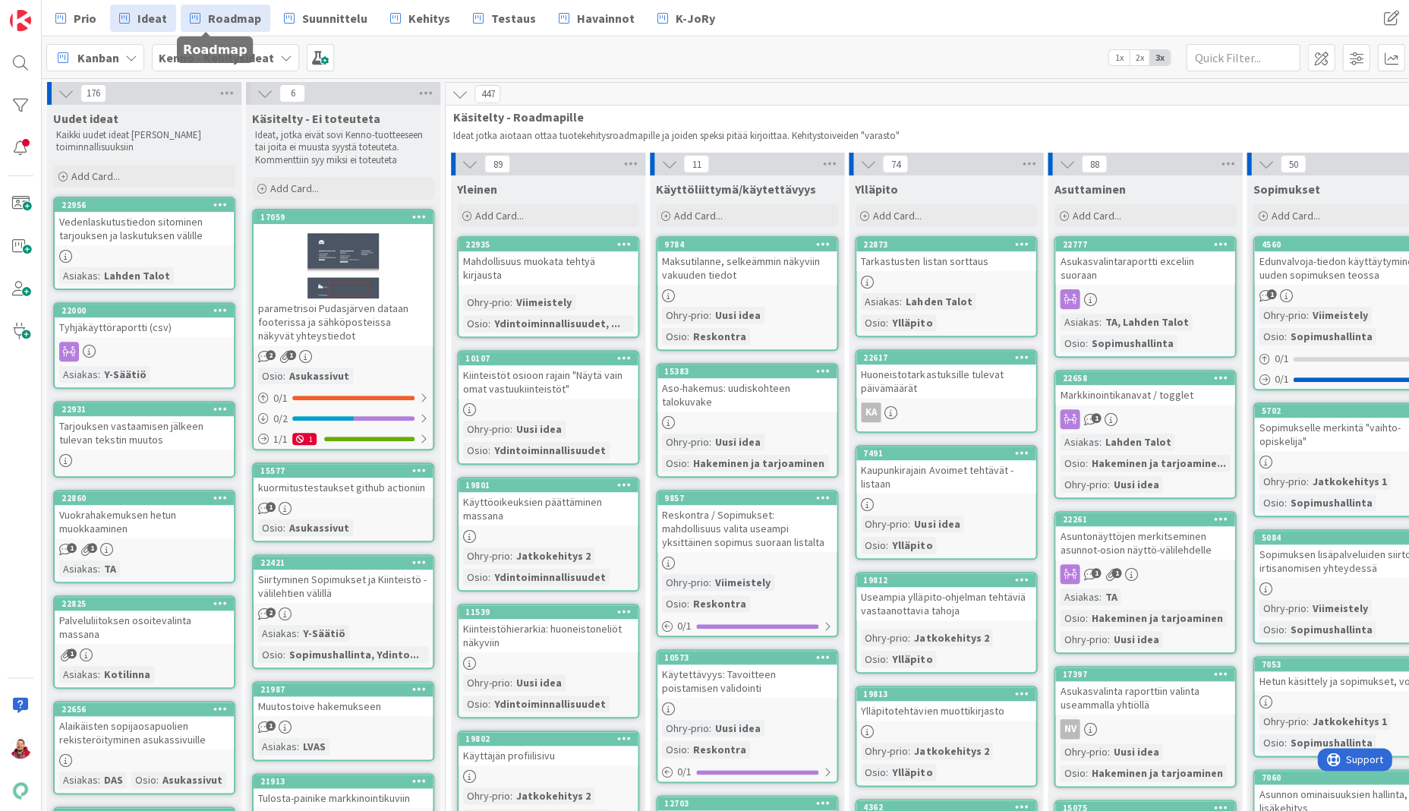
click at [219, 15] on span "Roadmap" at bounding box center [234, 18] width 53 height 18
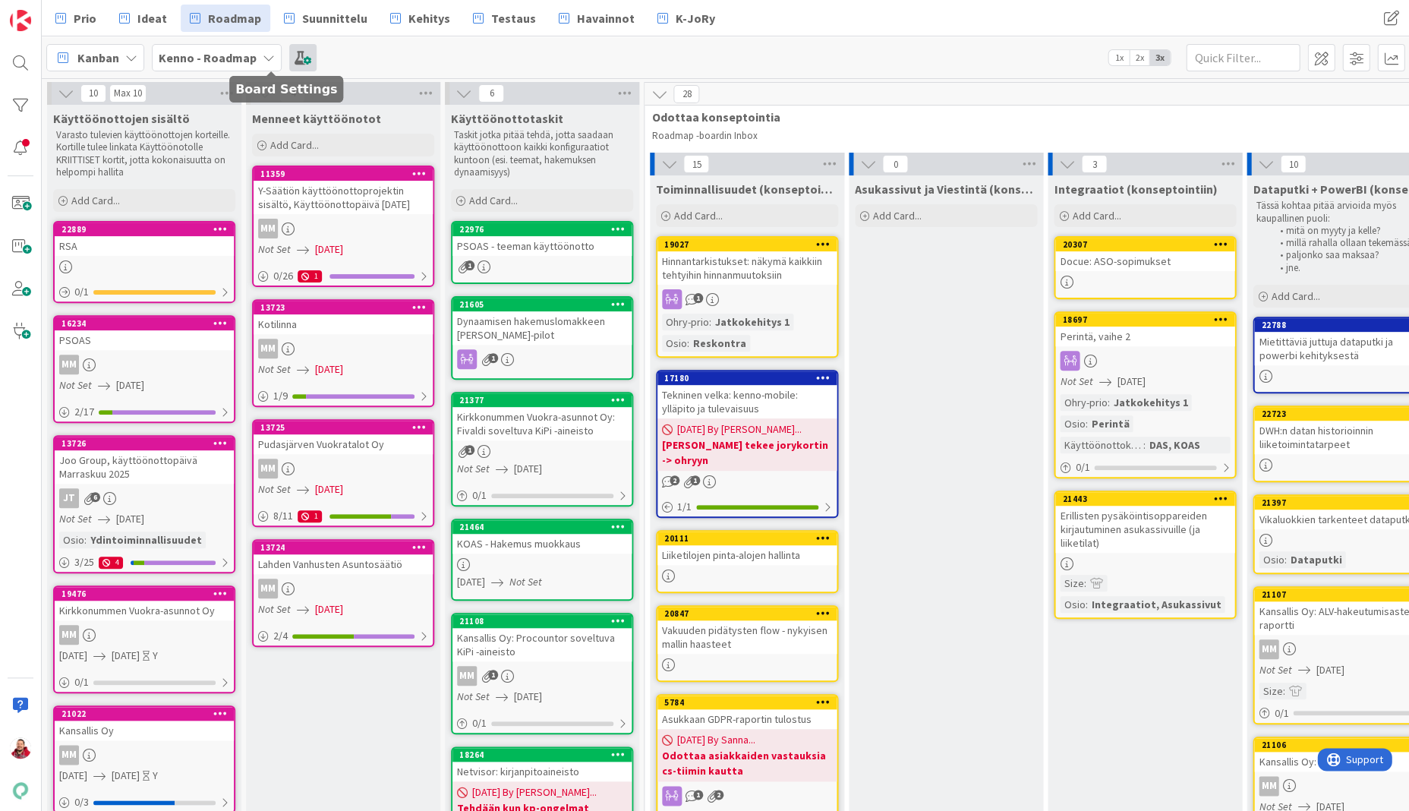
click at [289, 64] on span at bounding box center [302, 57] width 27 height 27
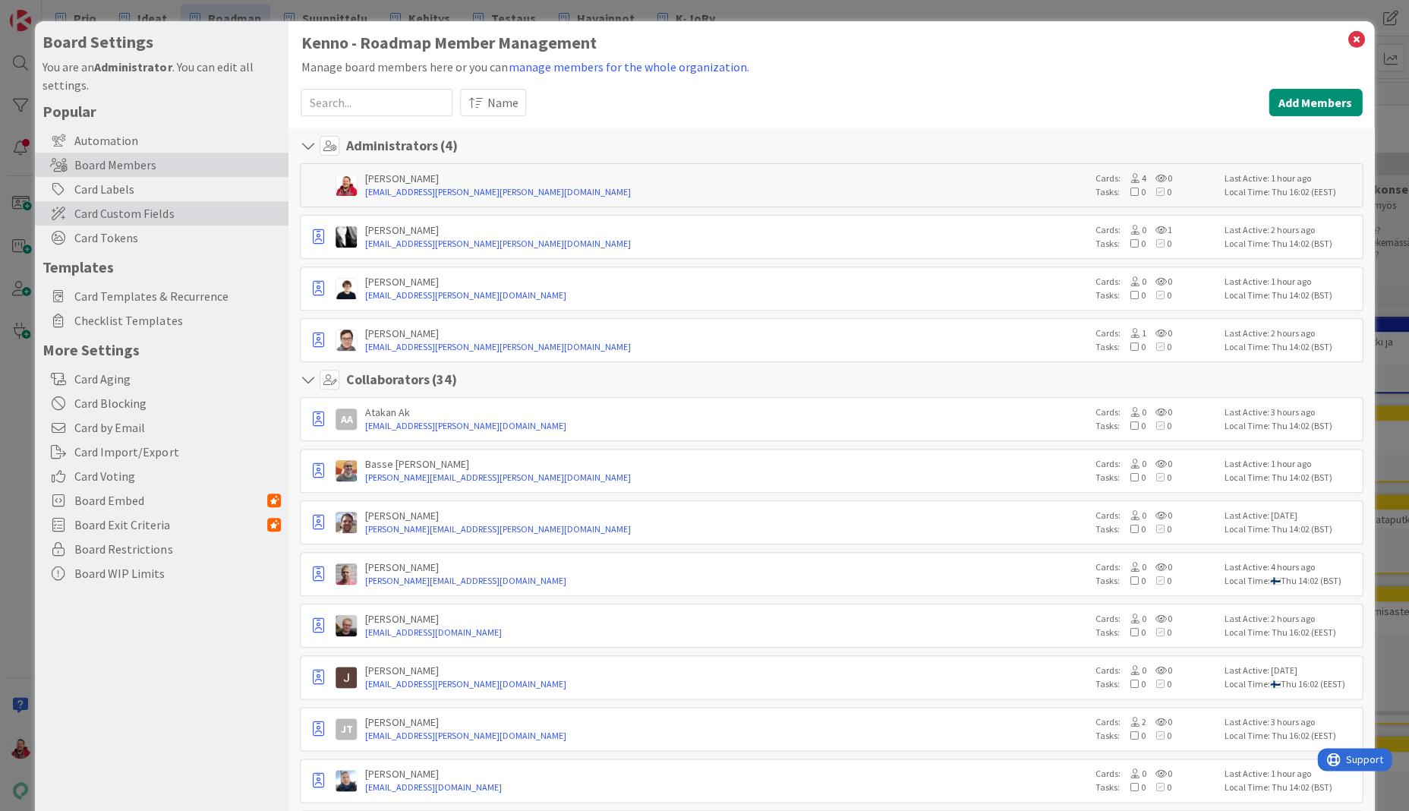
click at [147, 204] on span "Card Custom Fields" at bounding box center [177, 213] width 207 height 18
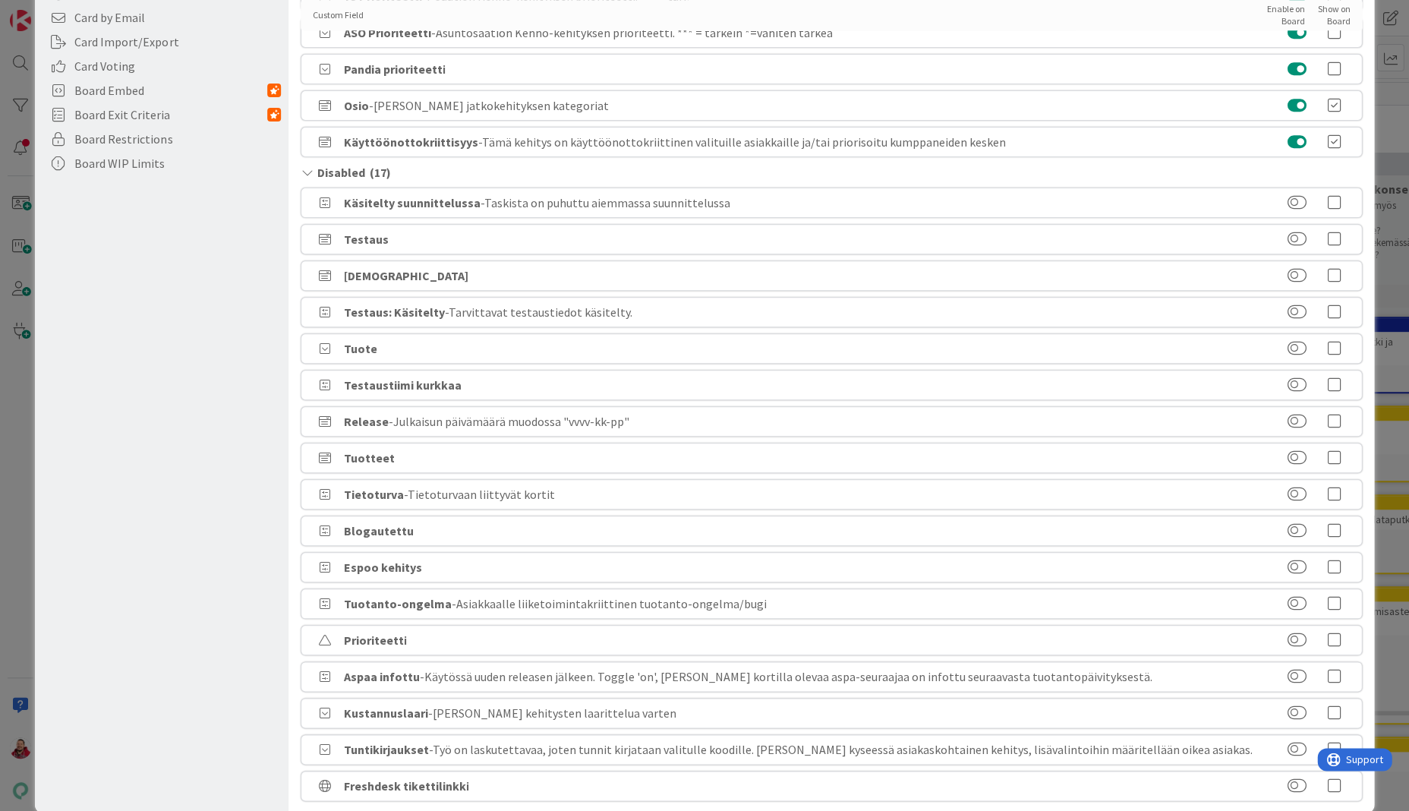
scroll to position [409, 0]
click at [1292, 779] on button at bounding box center [1296, 786] width 19 height 15
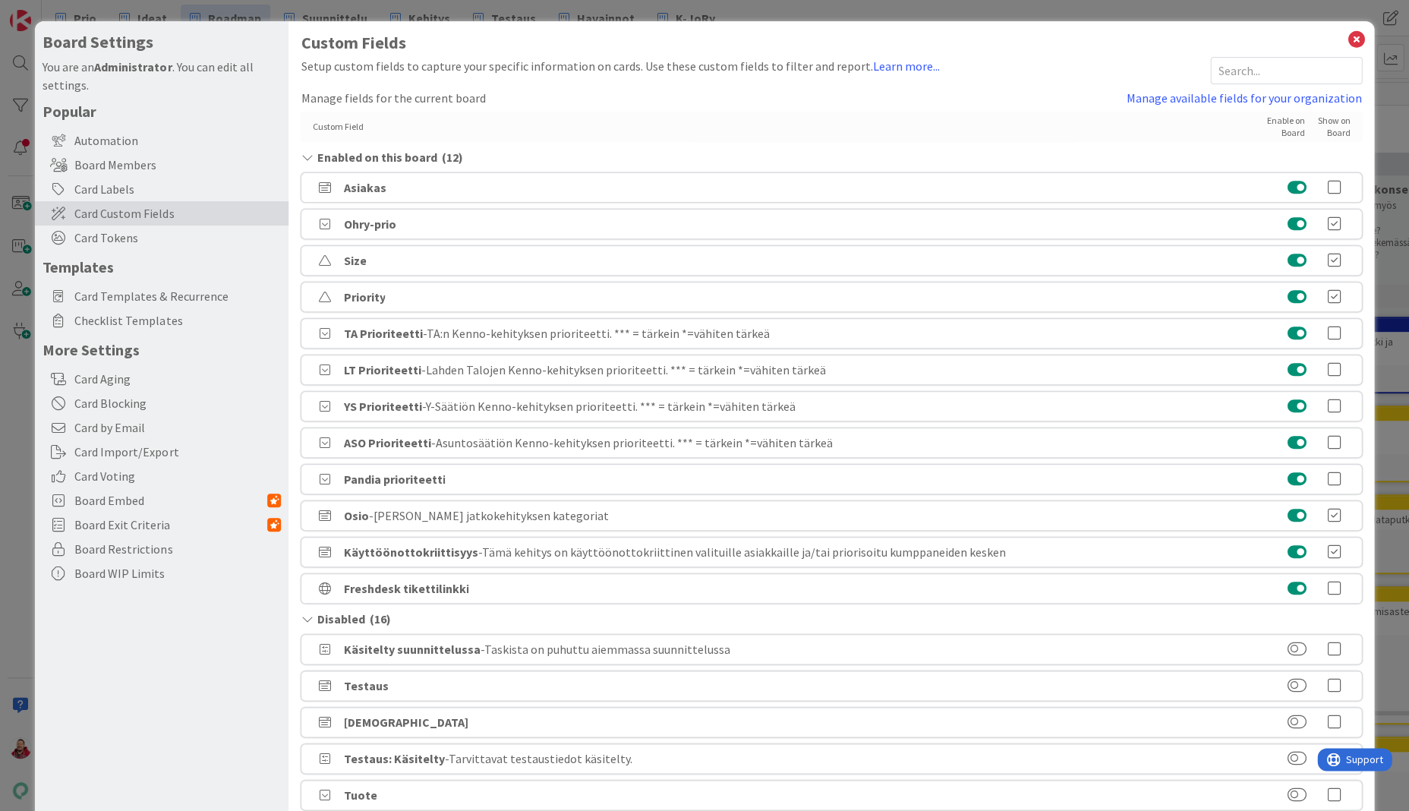
scroll to position [0, 0]
click at [1358, 36] on icon at bounding box center [1357, 39] width 20 height 21
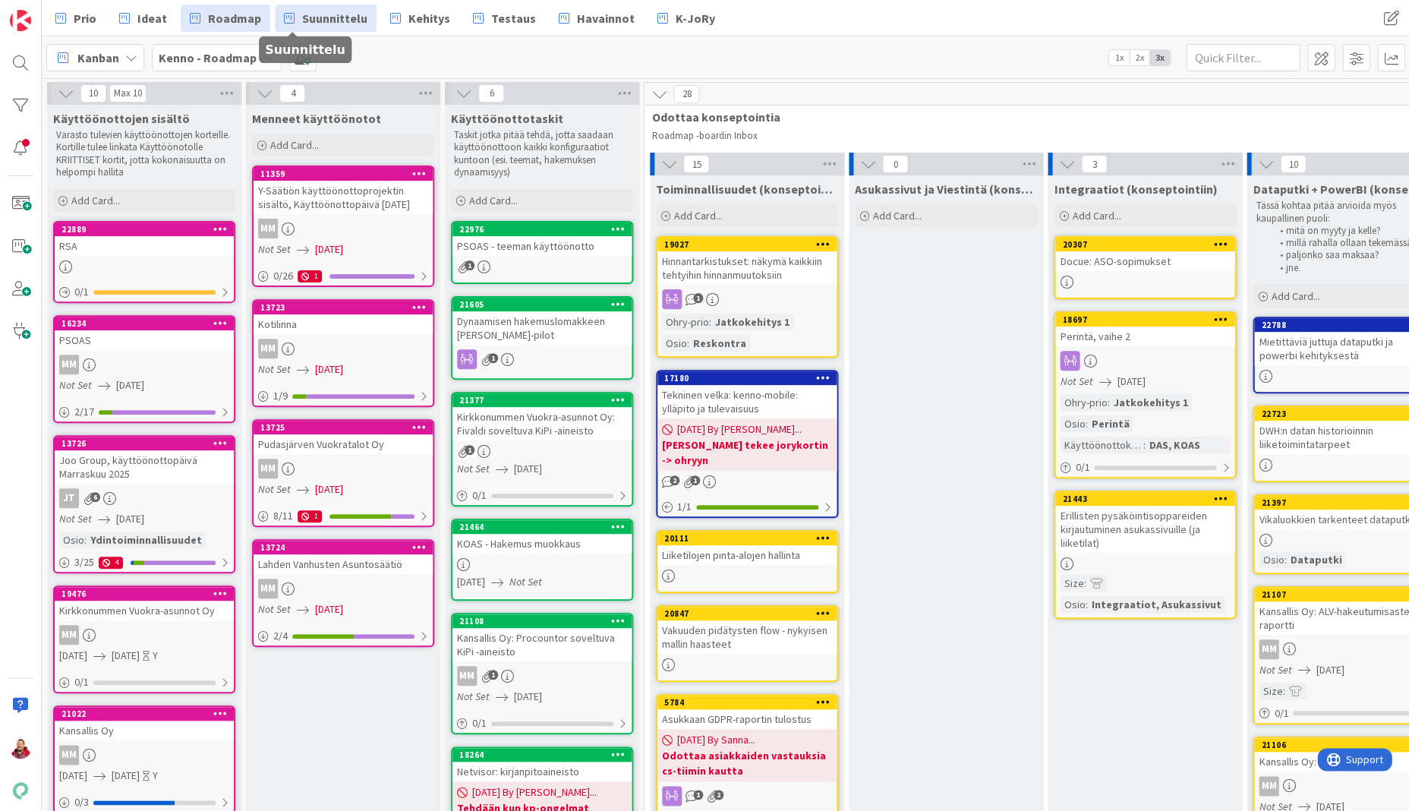
click at [302, 11] on span "Suunnittelu" at bounding box center [334, 18] width 65 height 18
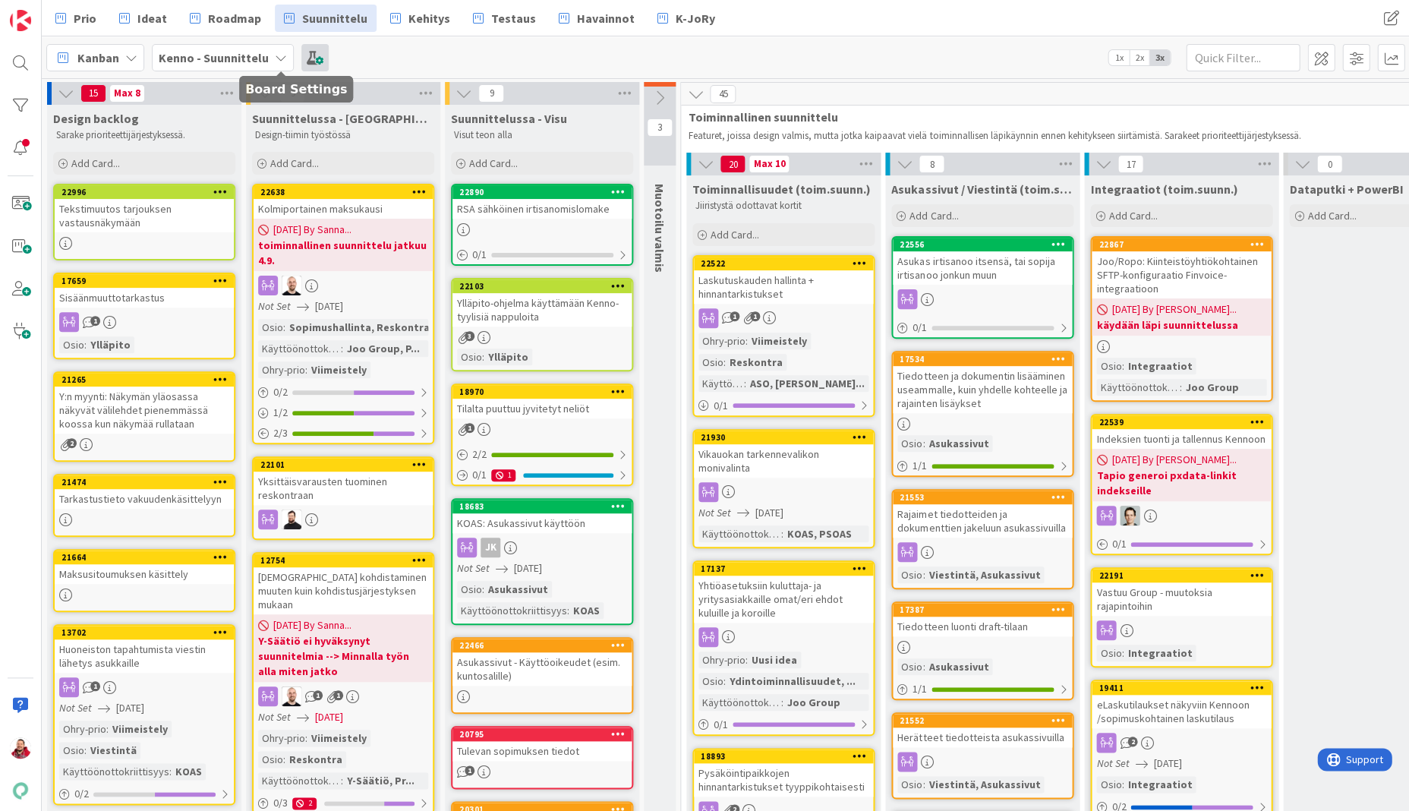
click at [301, 58] on span at bounding box center [314, 57] width 27 height 27
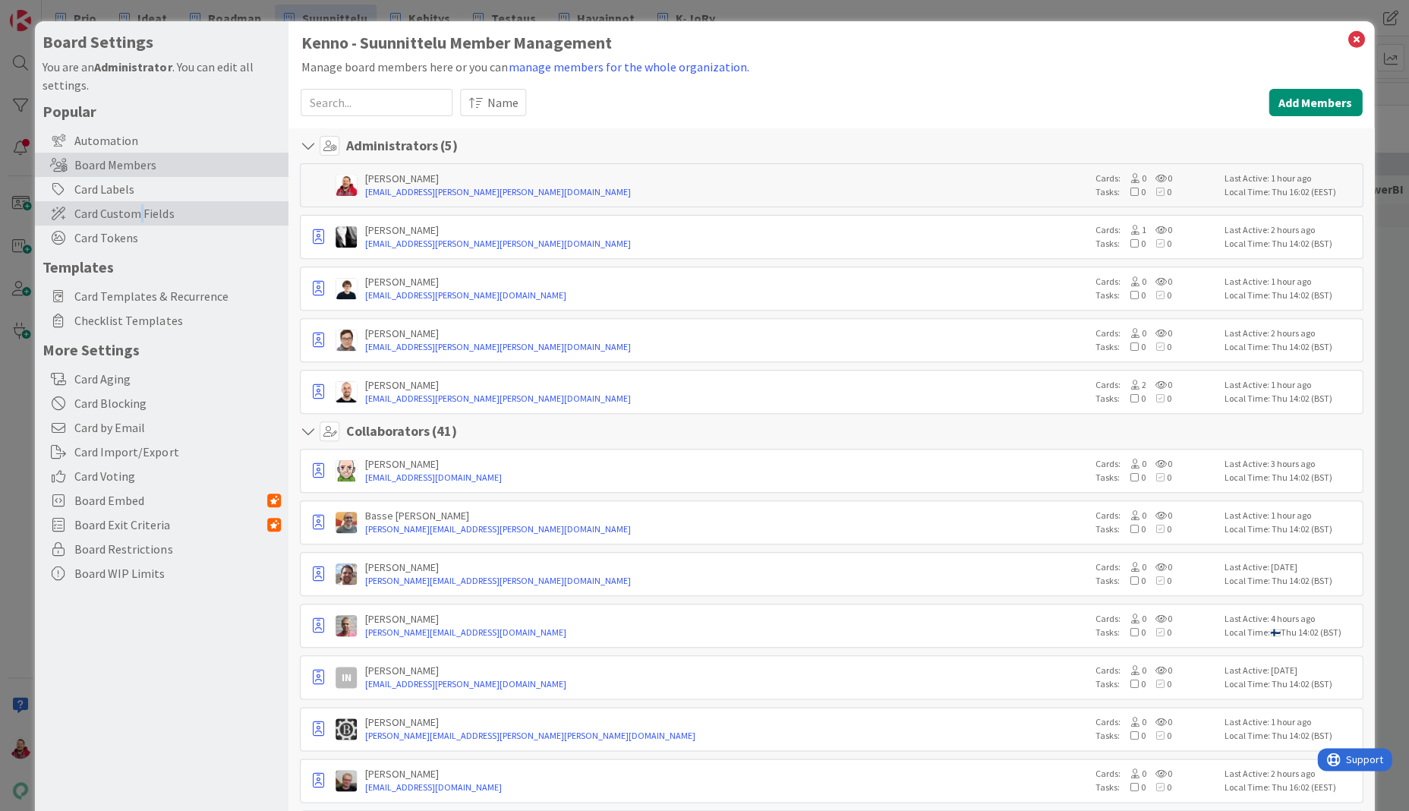
click at [129, 204] on span "Card Custom Fields" at bounding box center [177, 213] width 207 height 18
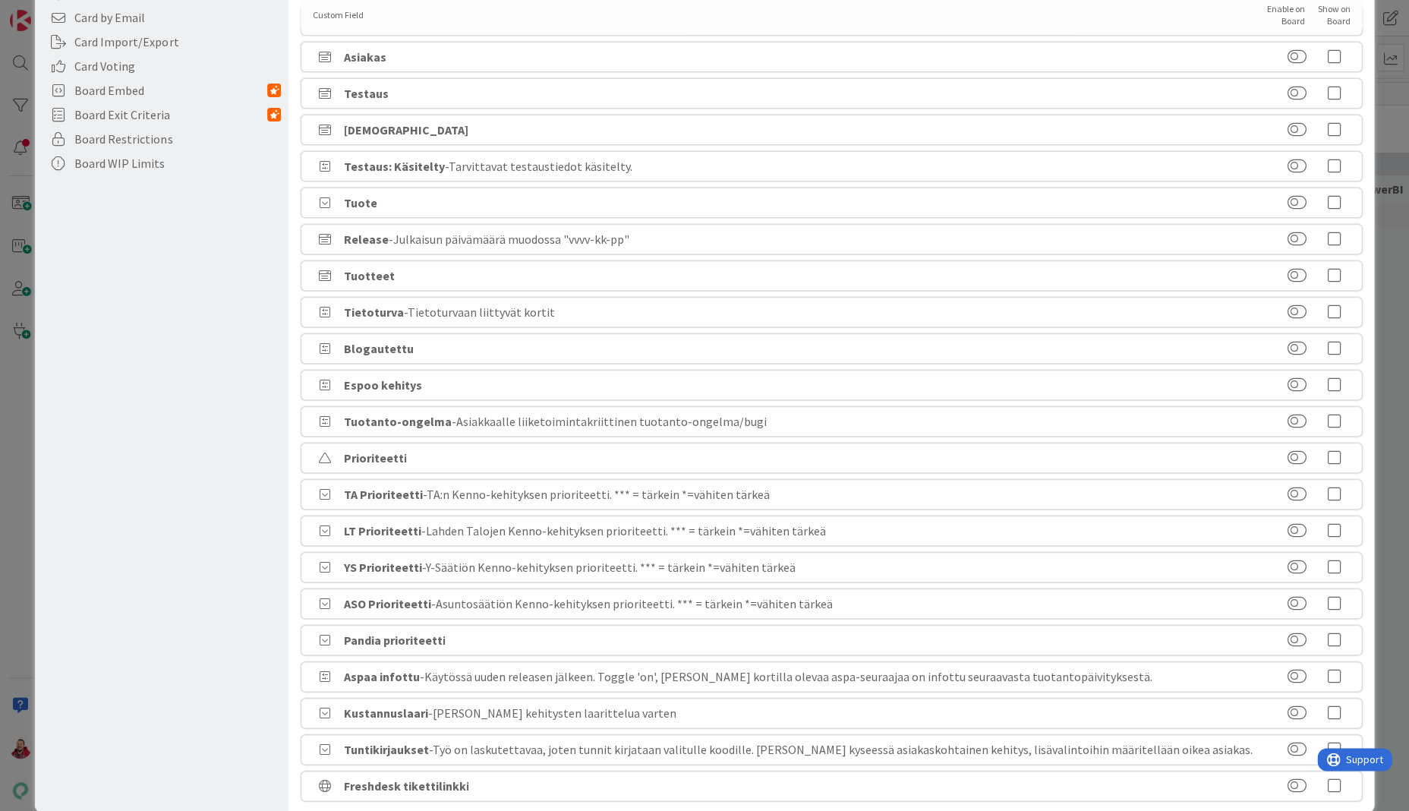
scroll to position [409, 0]
click at [1299, 779] on button at bounding box center [1296, 786] width 19 height 15
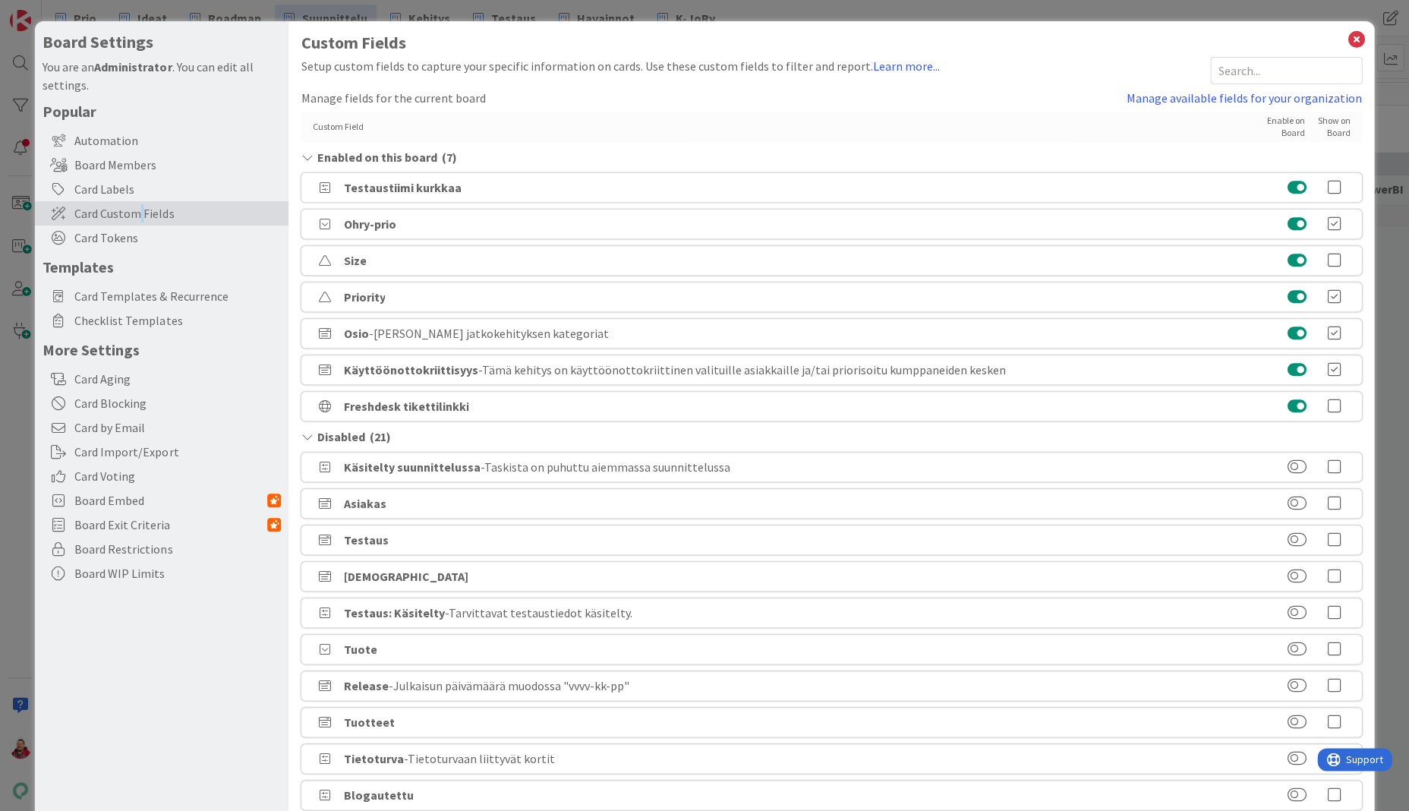
scroll to position [0, 0]
click at [1353, 29] on icon at bounding box center [1357, 39] width 20 height 21
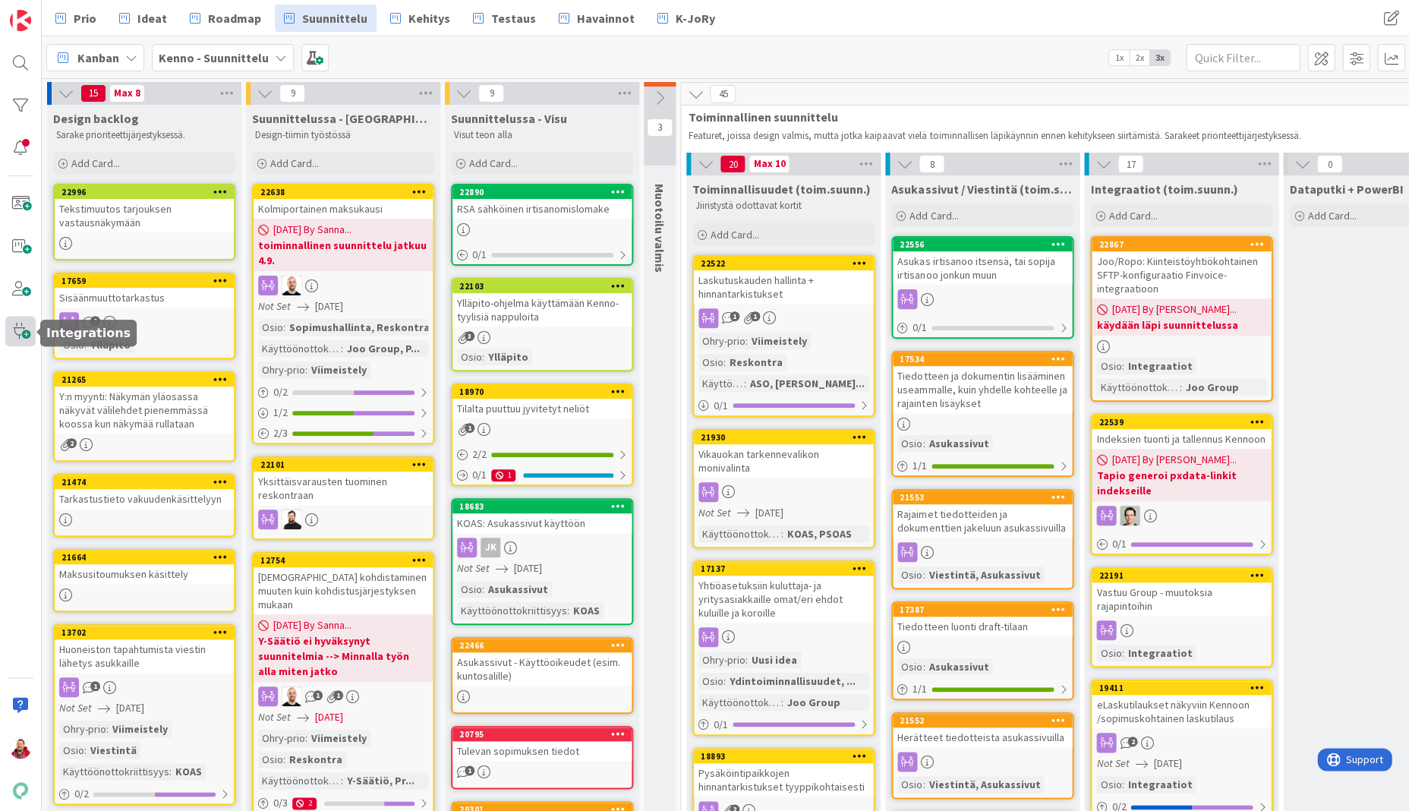
click at [19, 332] on span at bounding box center [20, 331] width 30 height 30
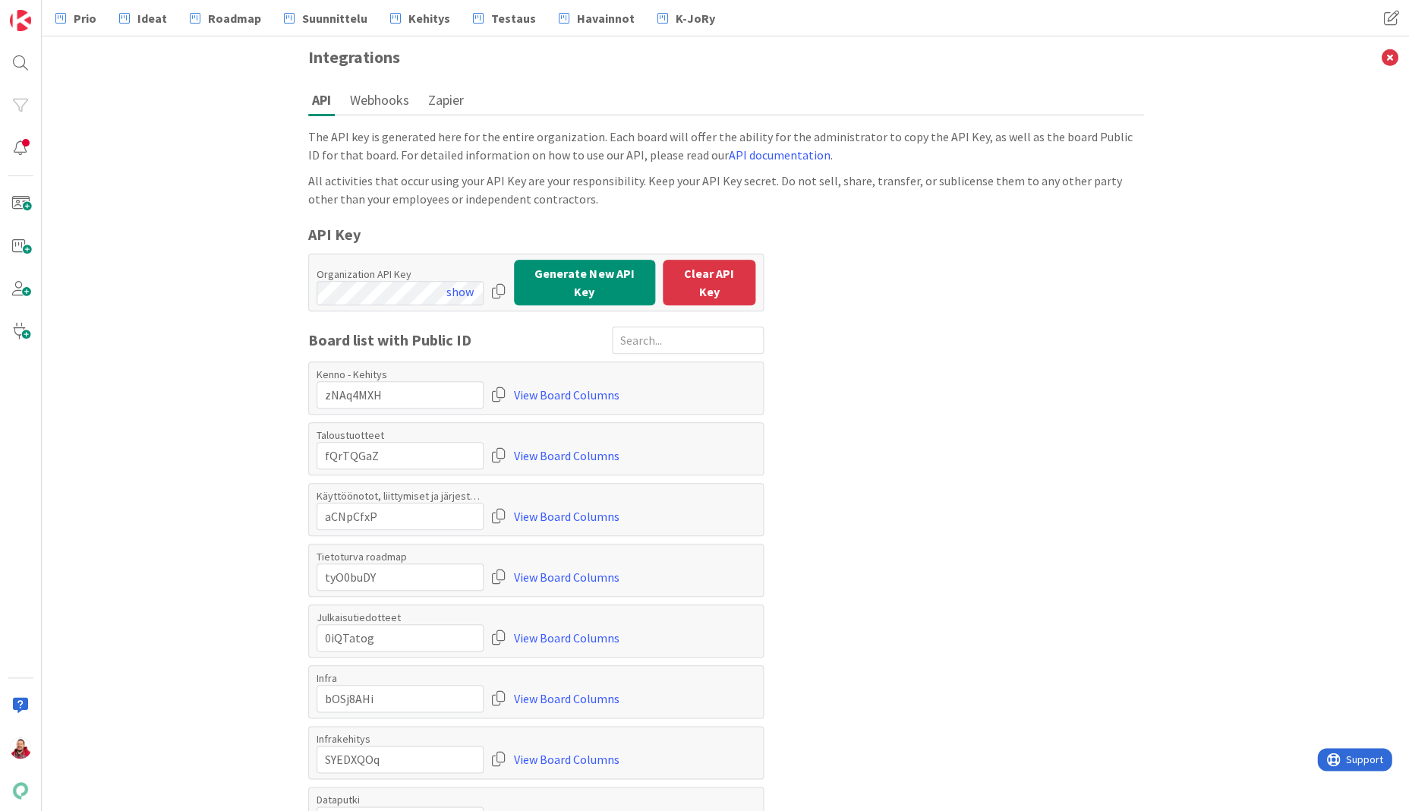
click at [367, 92] on button "Webhooks" at bounding box center [379, 100] width 67 height 28
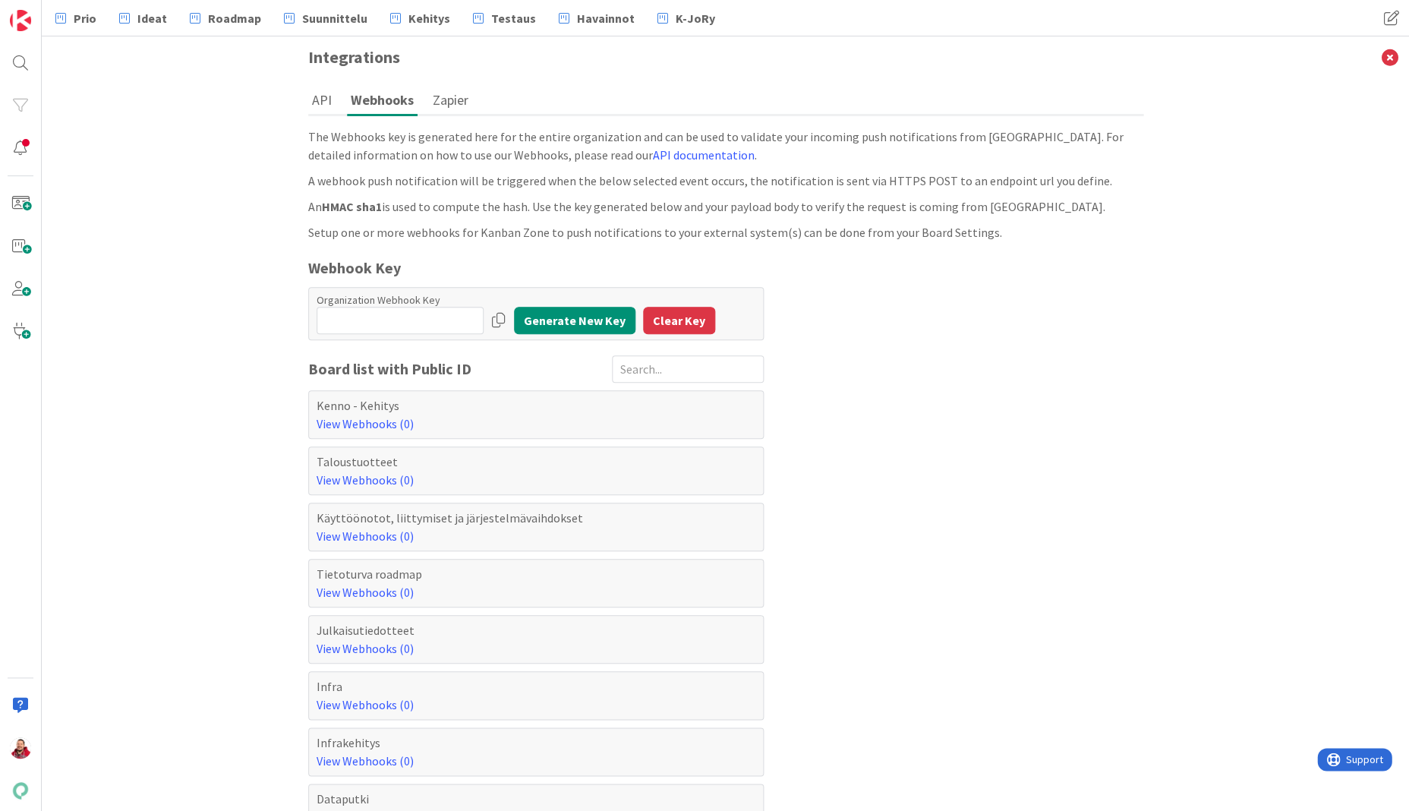
click at [440, 97] on button "Zapier" at bounding box center [450, 100] width 43 height 28
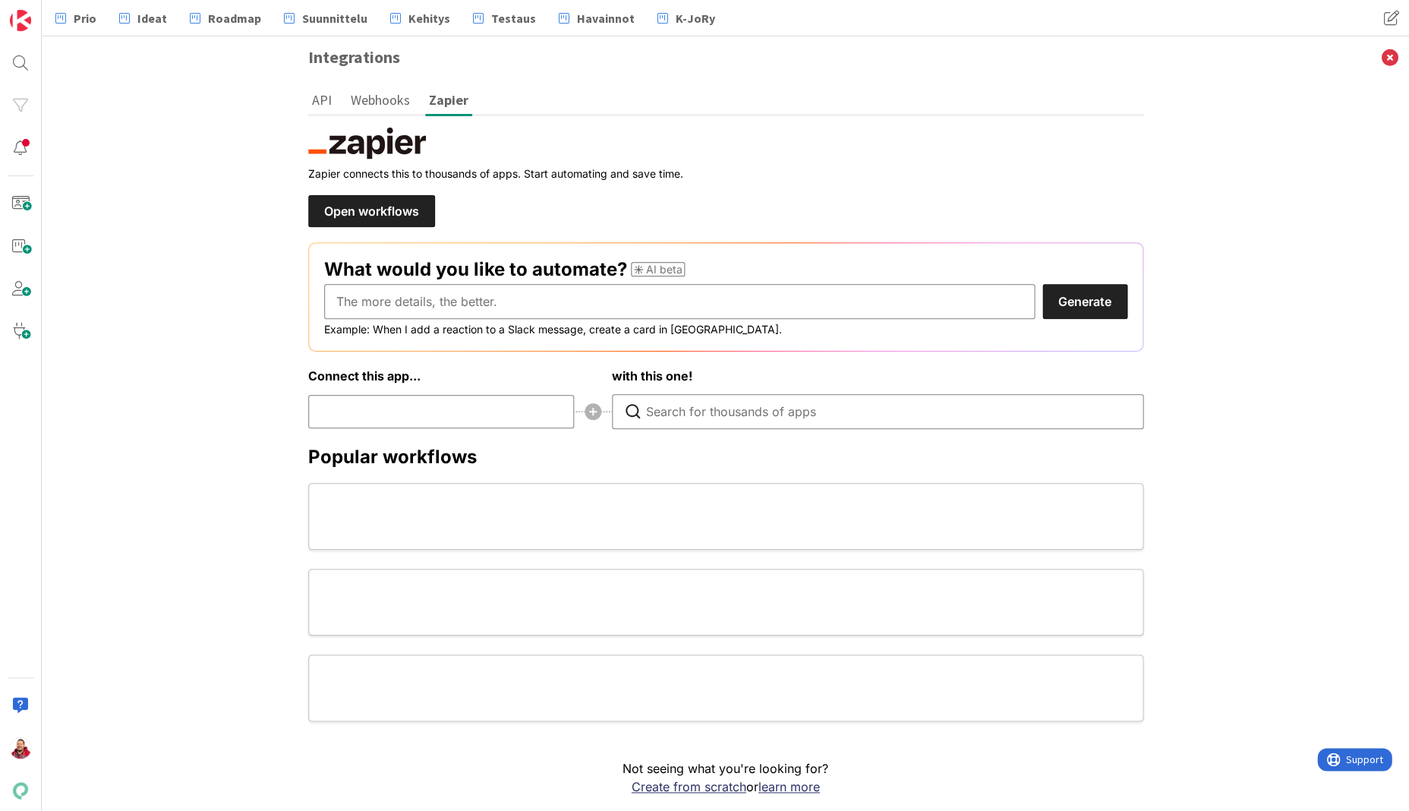
click at [378, 97] on button "Webhooks" at bounding box center [380, 100] width 67 height 28
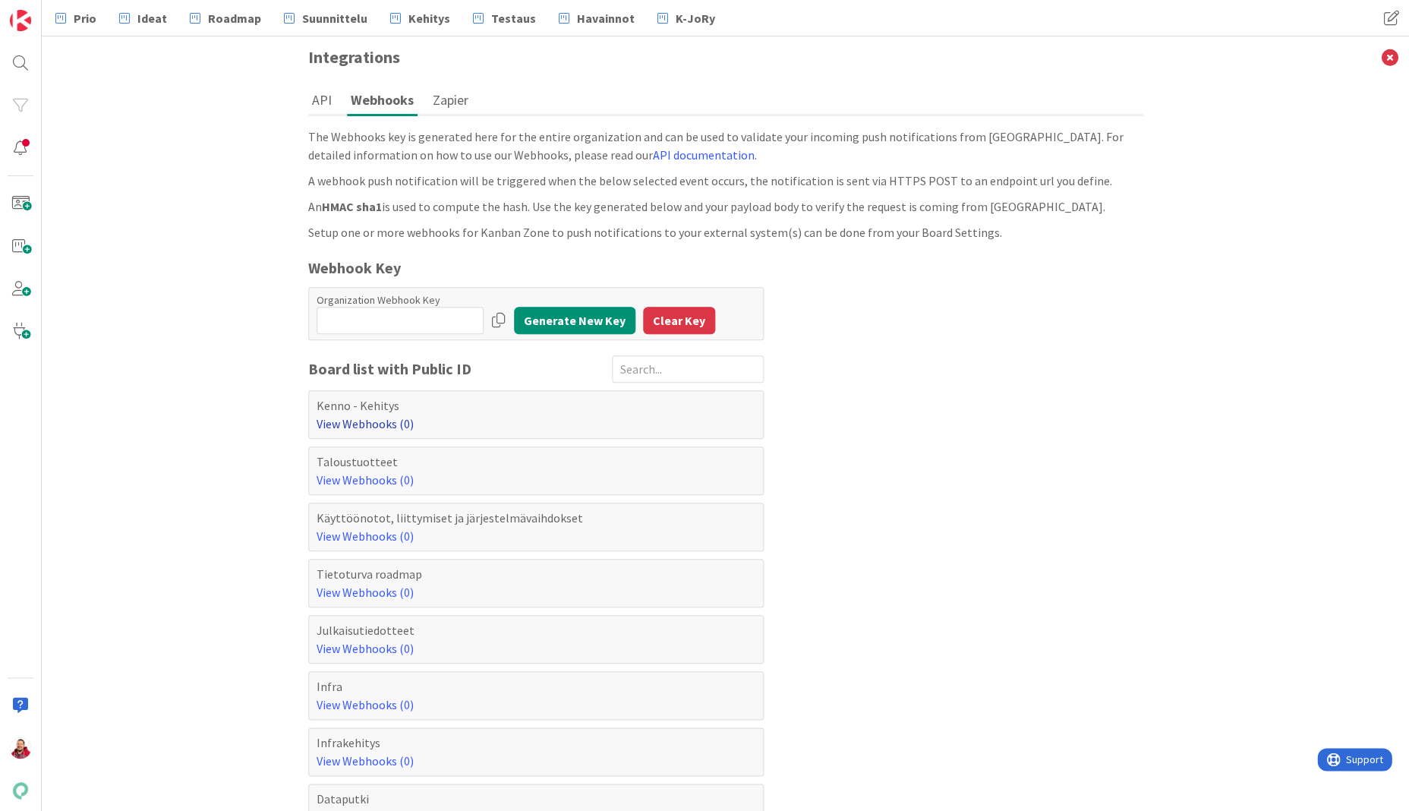
click at [367, 416] on link "View Webhooks (0)" at bounding box center [365, 423] width 97 height 15
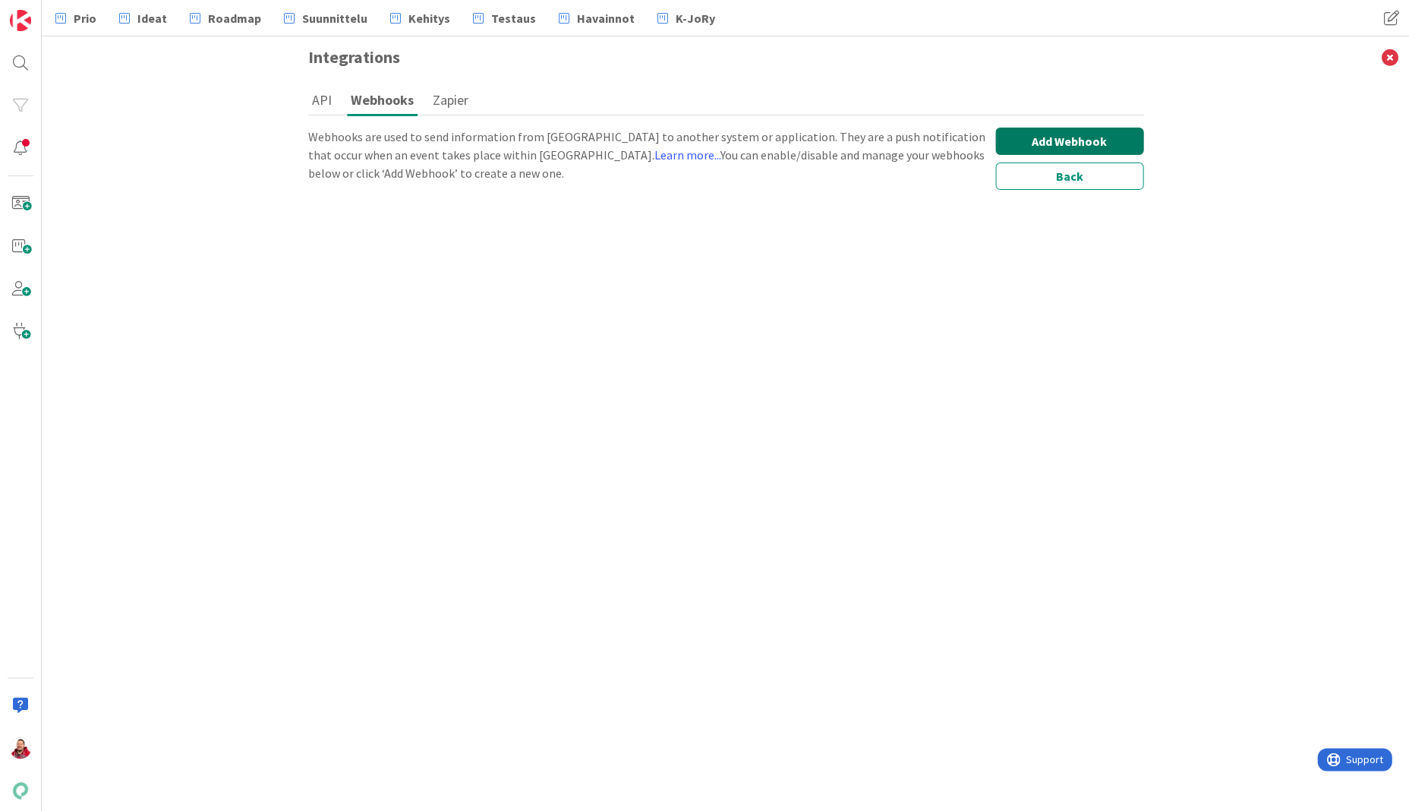
click at [1063, 128] on button "Add Webhook" at bounding box center [1069, 141] width 148 height 27
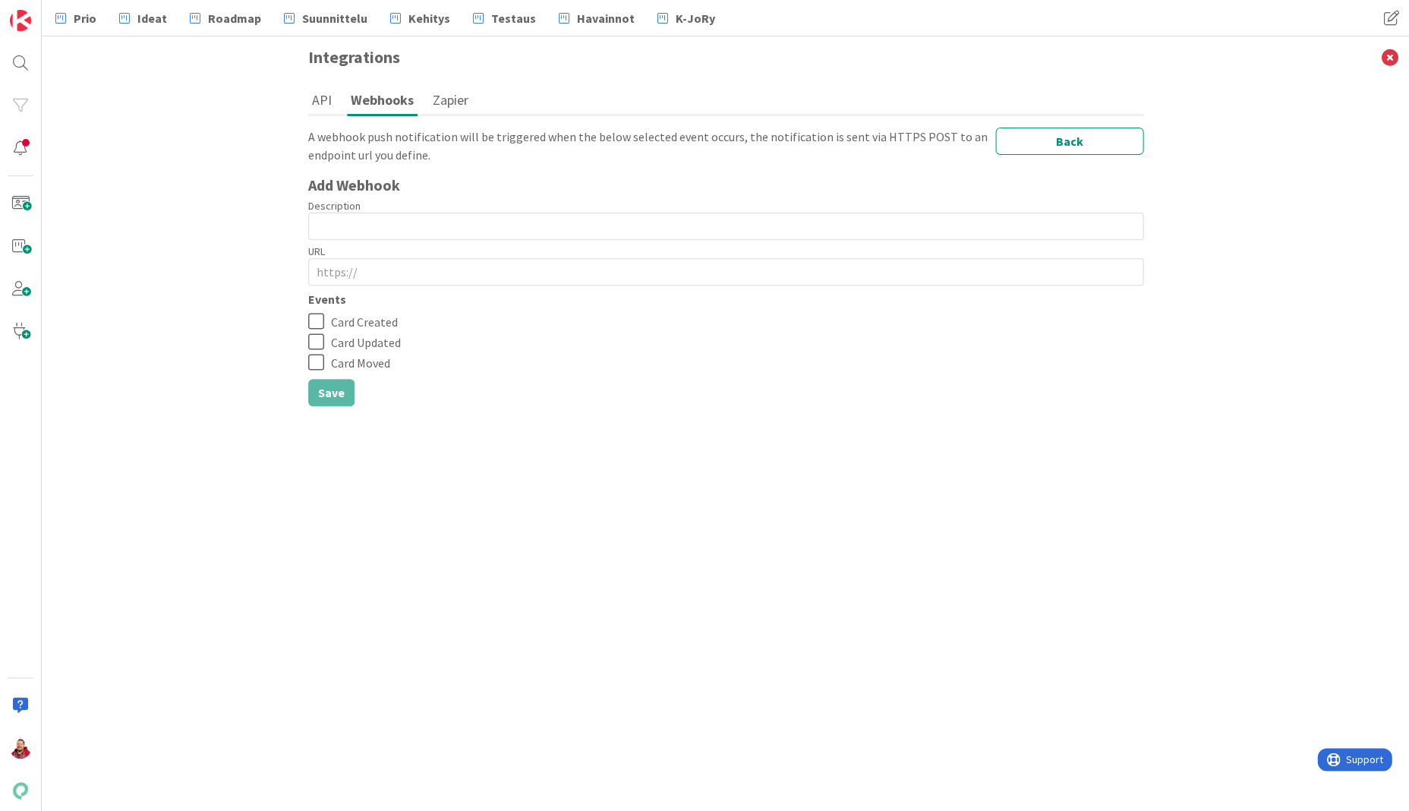
click at [309, 353] on icon at bounding box center [319, 362] width 23 height 18
click at [313, 353] on icon at bounding box center [319, 362] width 23 height 18
click at [1061, 137] on button "Back" at bounding box center [1069, 141] width 148 height 27
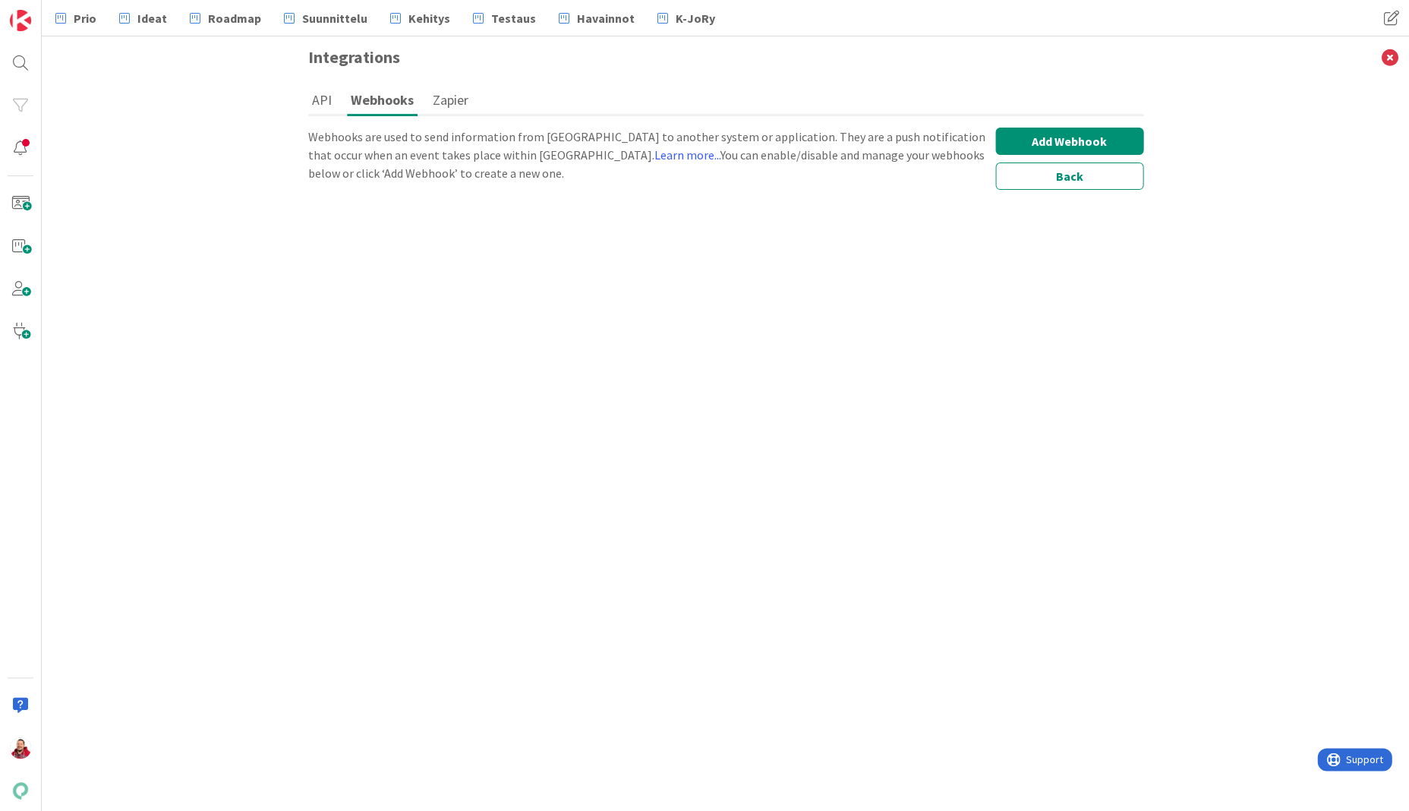
click at [317, 100] on button "API" at bounding box center [321, 100] width 27 height 28
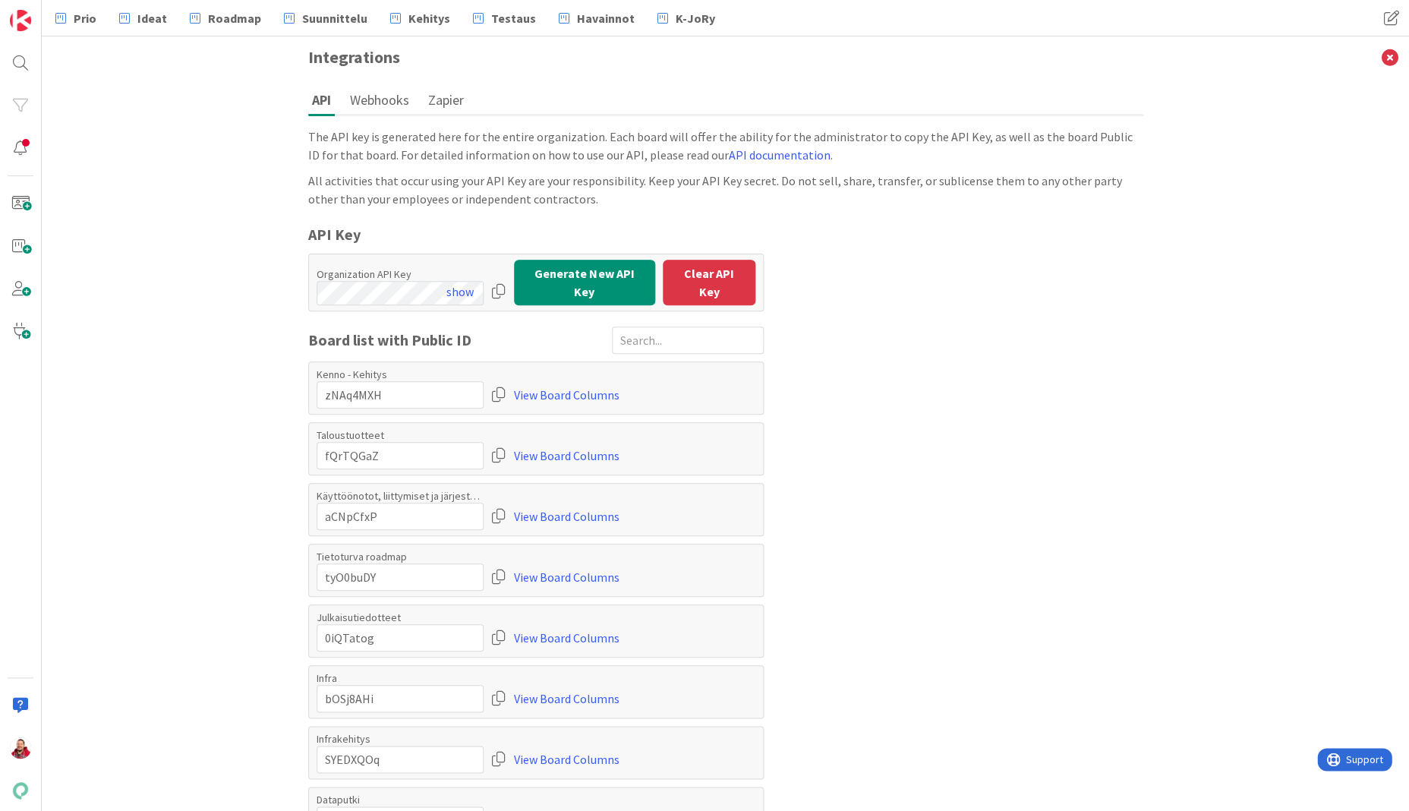
click at [361, 96] on button "Webhooks" at bounding box center [379, 100] width 67 height 28
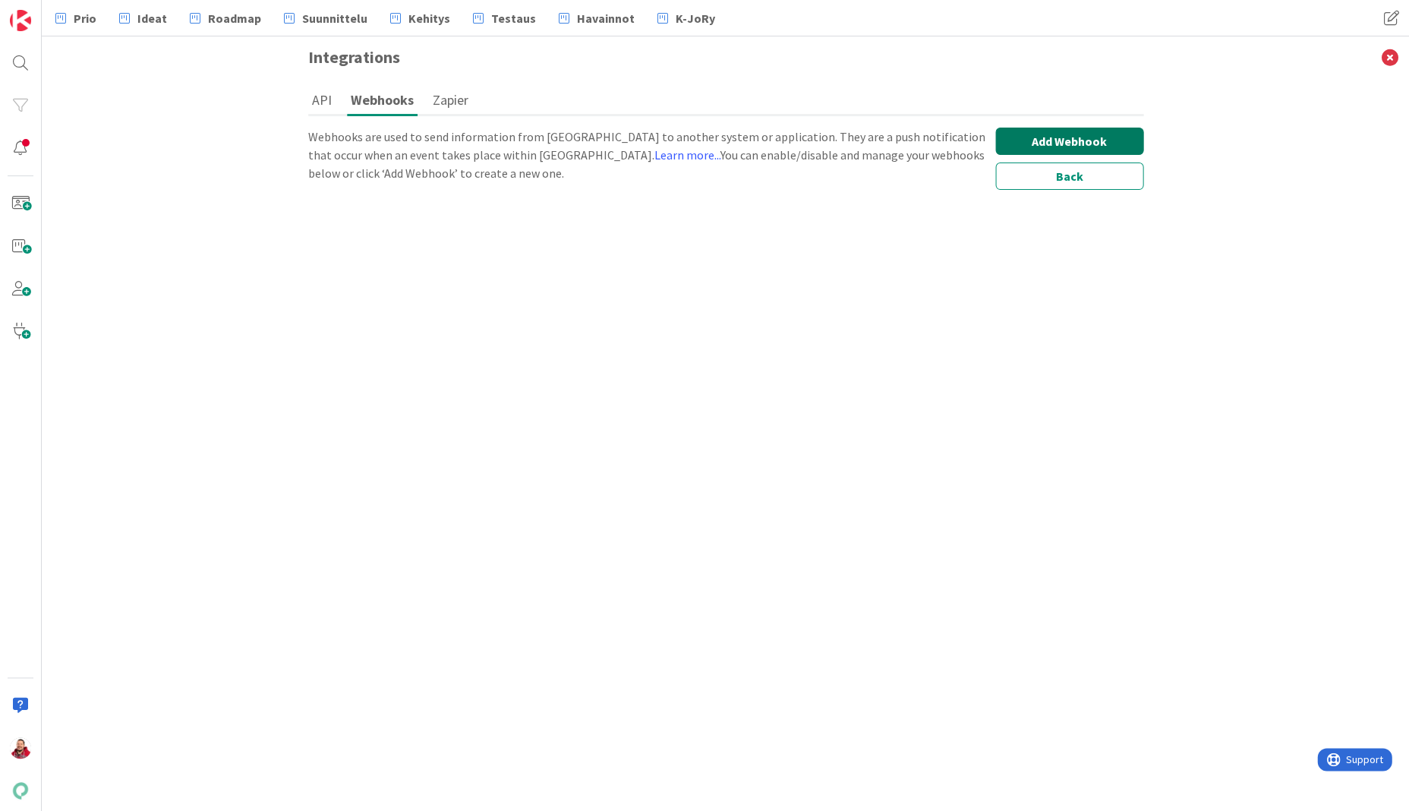
click at [1048, 134] on button "Add Webhook" at bounding box center [1069, 141] width 148 height 27
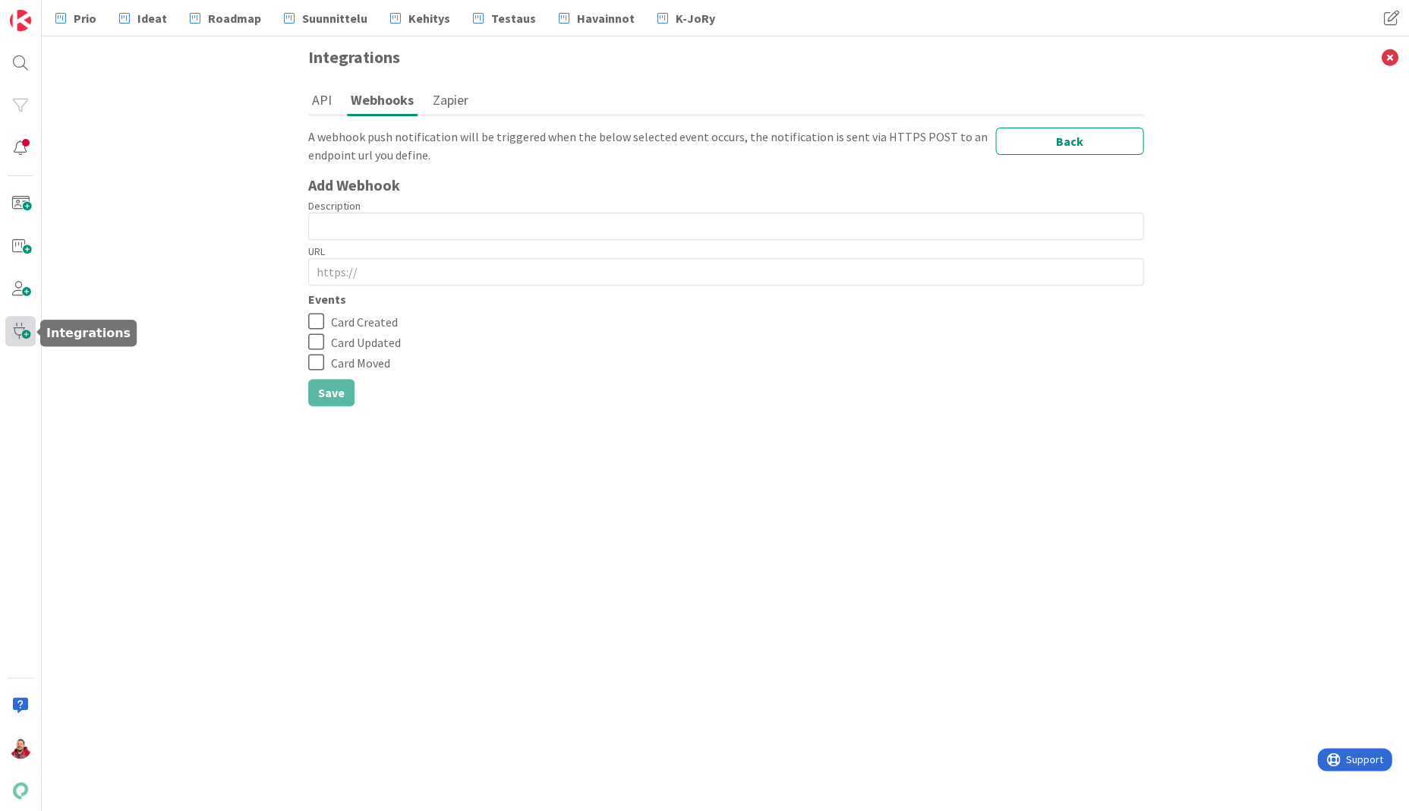
click at [22, 327] on span at bounding box center [20, 331] width 30 height 30
click at [316, 353] on icon at bounding box center [319, 362] width 23 height 18
click at [311, 353] on icon at bounding box center [319, 362] width 23 height 18
click at [1051, 133] on button "Back" at bounding box center [1069, 141] width 148 height 27
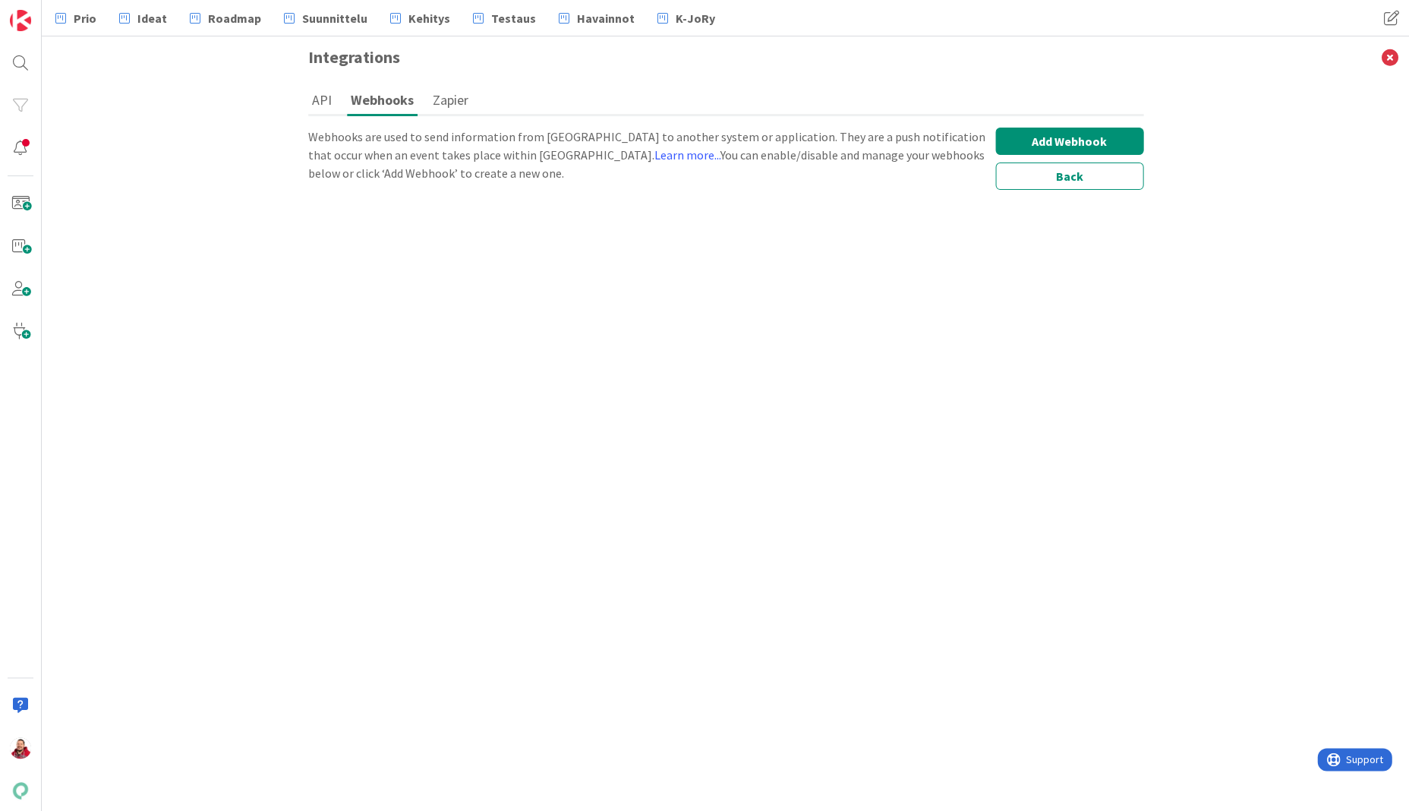
click at [317, 99] on button "API" at bounding box center [321, 100] width 27 height 28
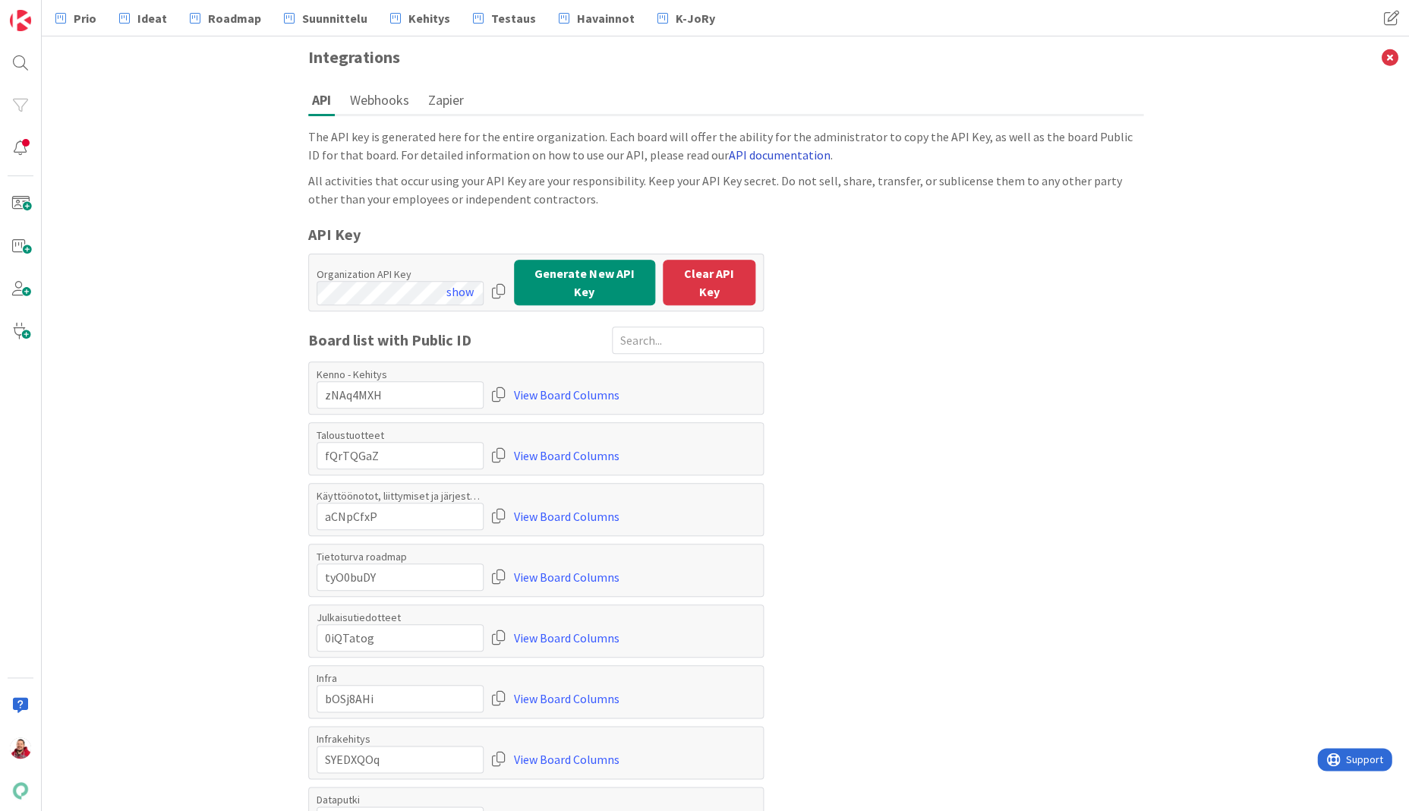
click at [729, 147] on link "API documentation" at bounding box center [780, 154] width 102 height 15
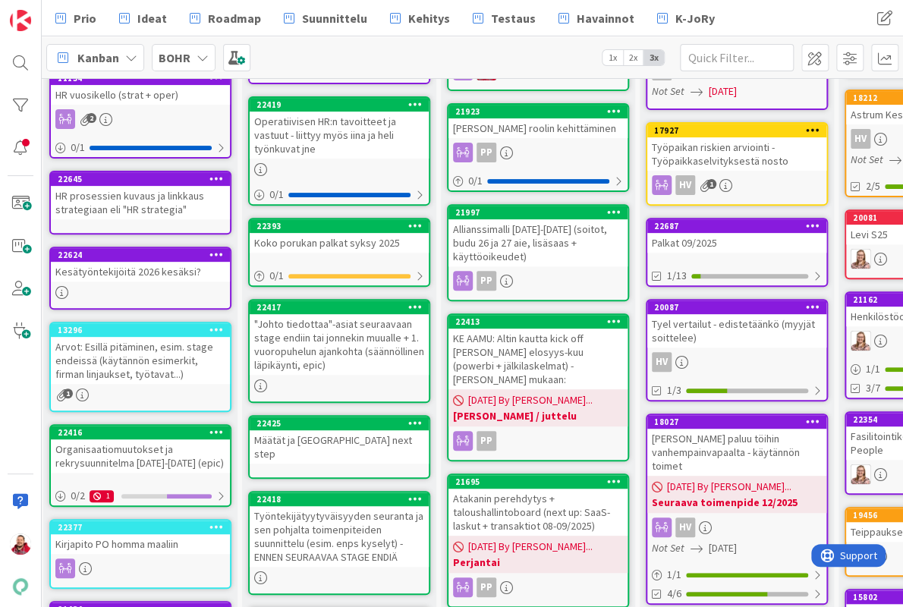
scroll to position [81, 4]
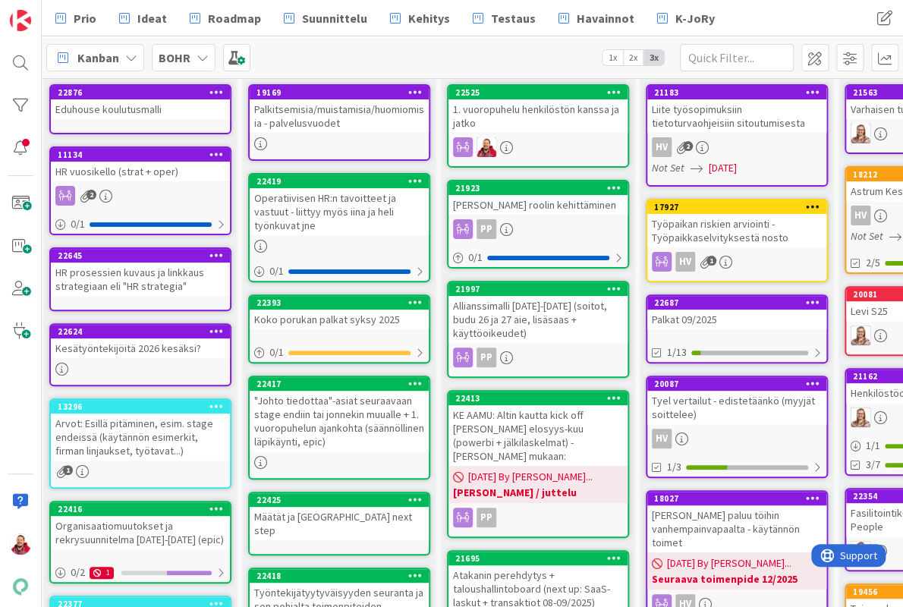
click at [542, 107] on div "1. vuoropuhelu henkilöstön kanssa ja jatko" at bounding box center [538, 115] width 179 height 33
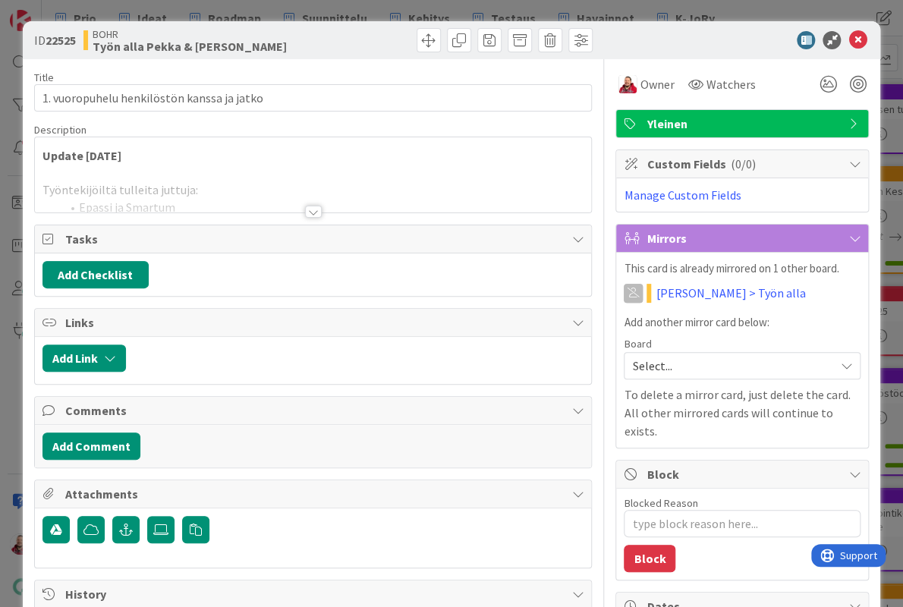
click at [306, 206] on div at bounding box center [313, 212] width 17 height 12
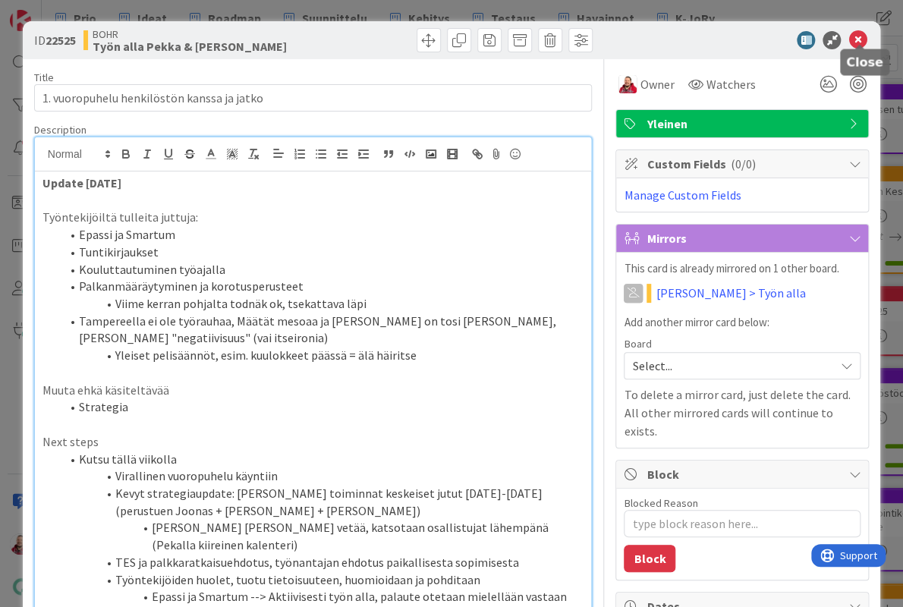
click at [850, 36] on div at bounding box center [735, 40] width 269 height 18
click at [856, 37] on icon at bounding box center [858, 40] width 18 height 18
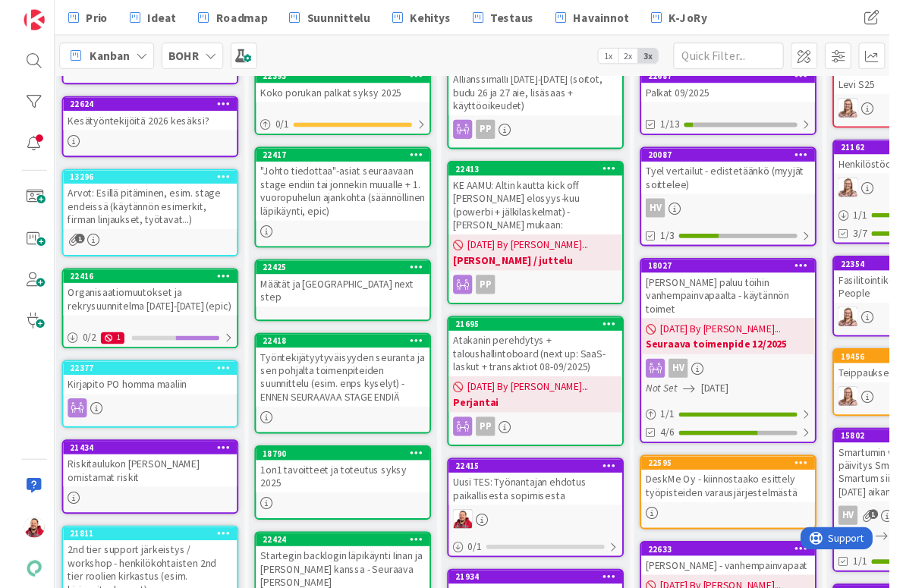
scroll to position [325, 4]
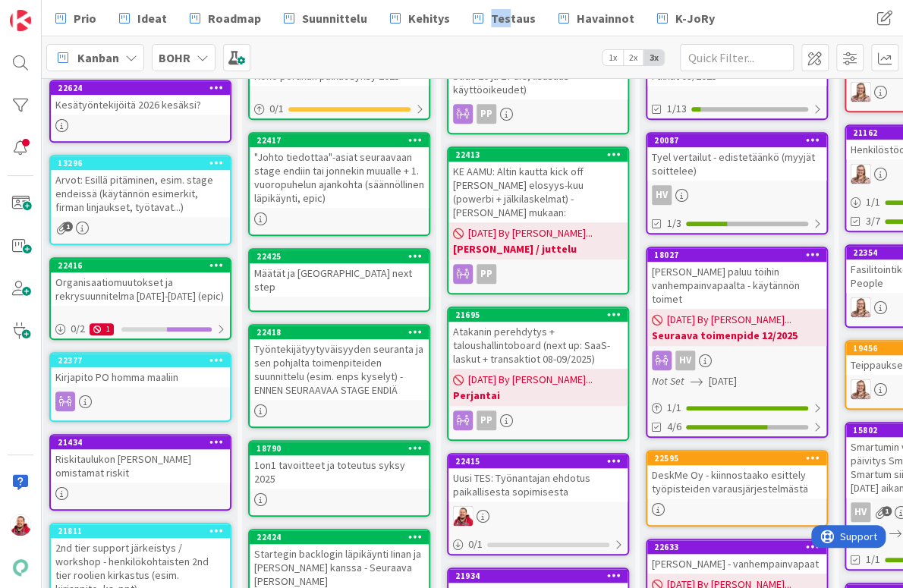
click at [516, 468] on div "Uusi TES: Työnantajan ehdotus paikallisesta sopimisesta" at bounding box center [538, 484] width 179 height 33
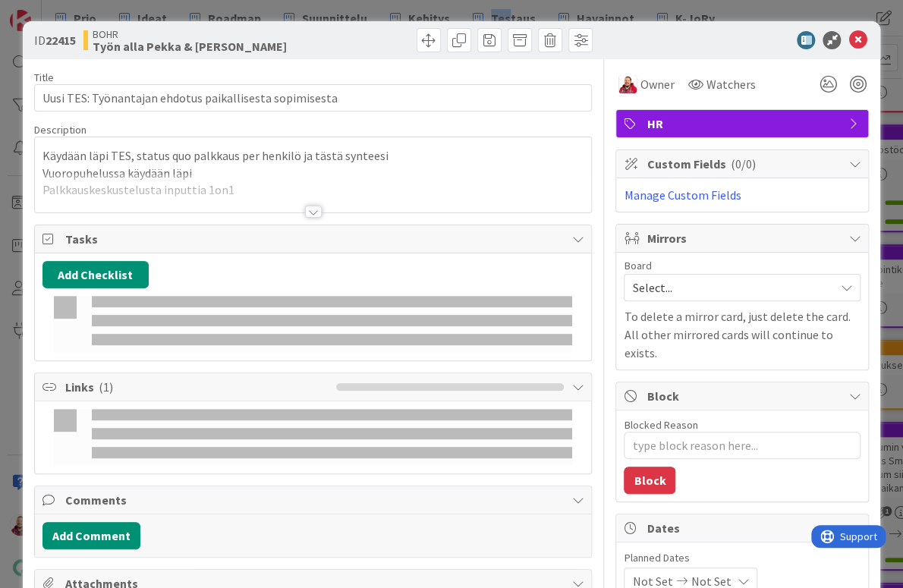
type textarea "x"
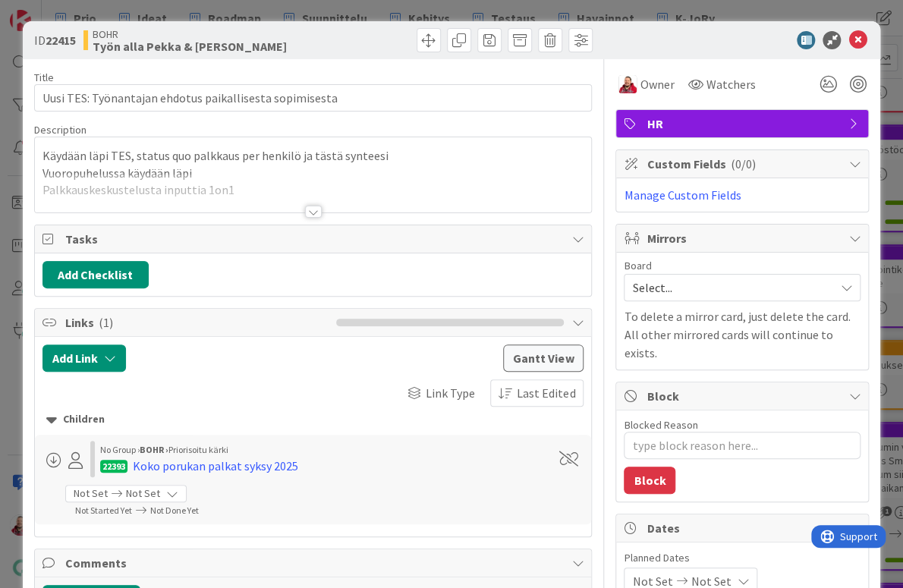
click at [310, 184] on div at bounding box center [313, 193] width 557 height 39
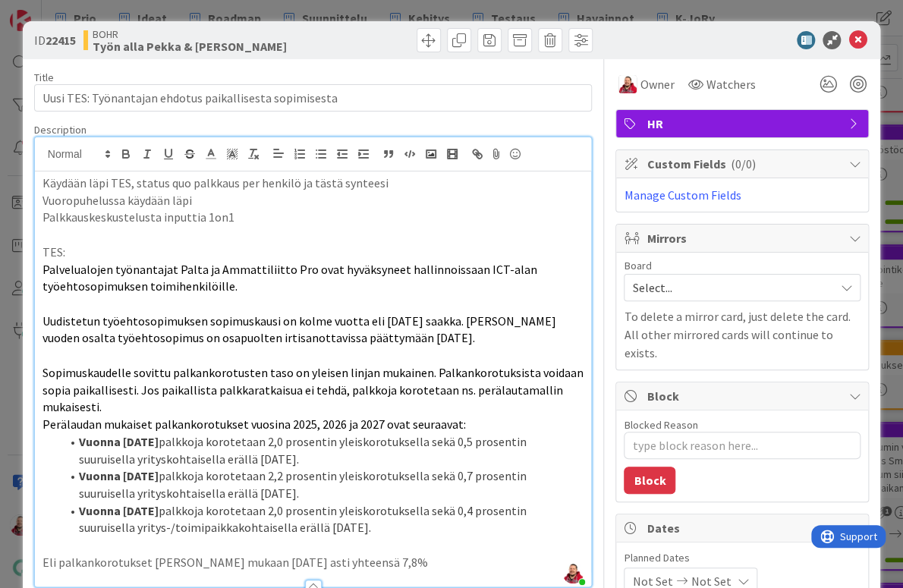
drag, startPoint x: 244, startPoint y: 433, endPoint x: 30, endPoint y: 369, distance: 222.7
copy ol "Vuonna 2025 palkkoja korotetaan 2,0 prosentin yleiskorotuksella sekä 0,5 prosen…"
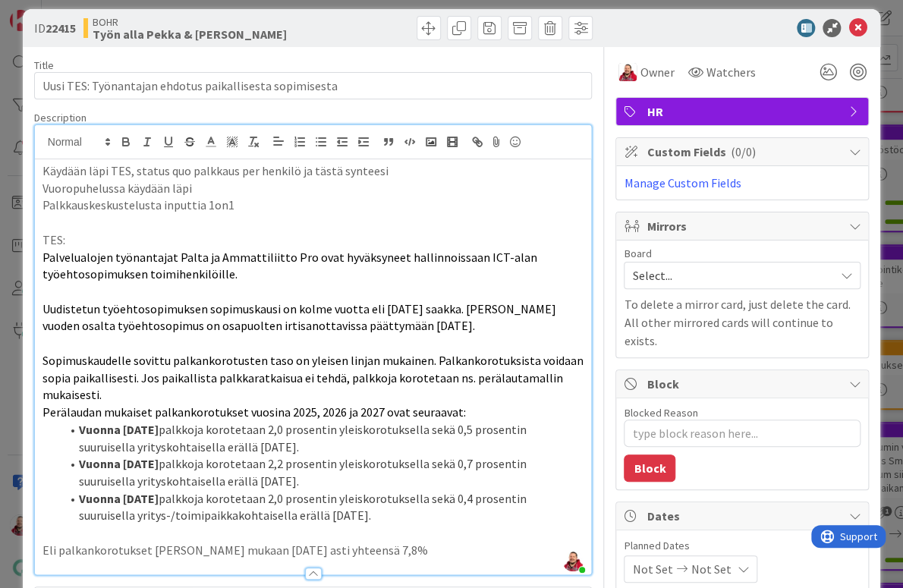
scroll to position [14, 0]
